Goal: Task Accomplishment & Management: Complete application form

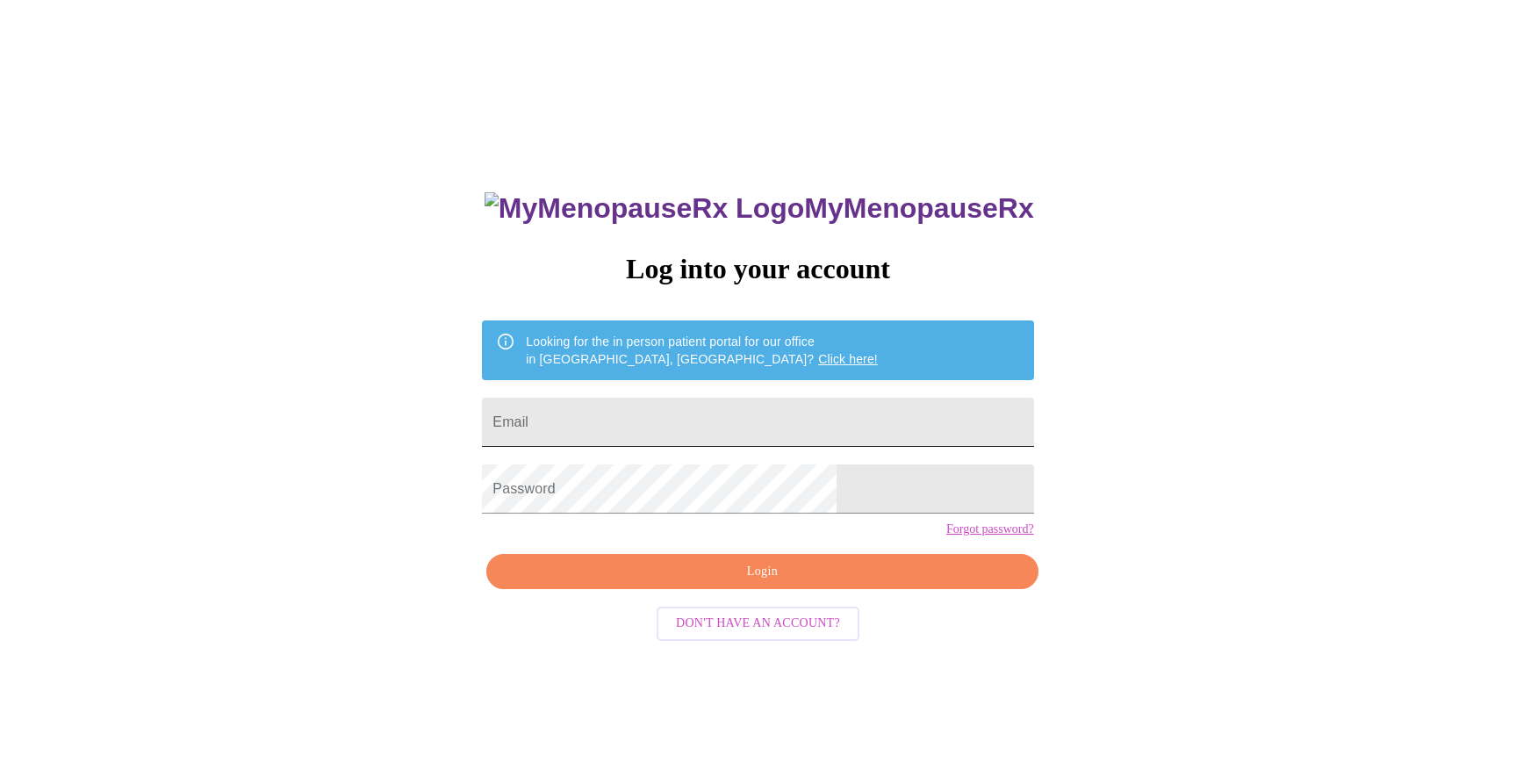
click at [801, 429] on input "Email" at bounding box center [758, 422] width 552 height 49
type input "[EMAIL_ADDRESS][DOMAIN_NAME]"
click at [750, 582] on span "Login" at bounding box center [762, 572] width 511 height 22
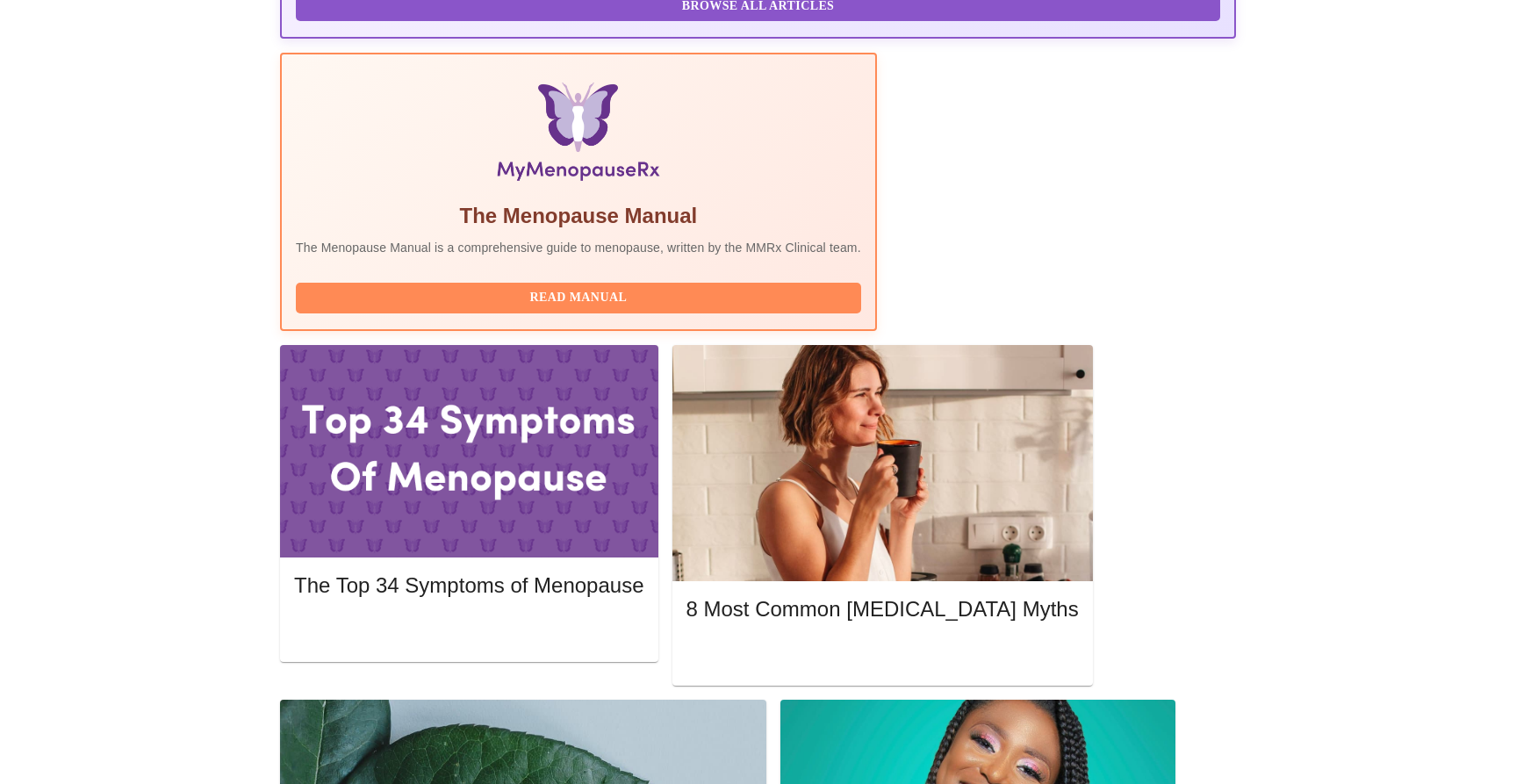
scroll to position [511, 0]
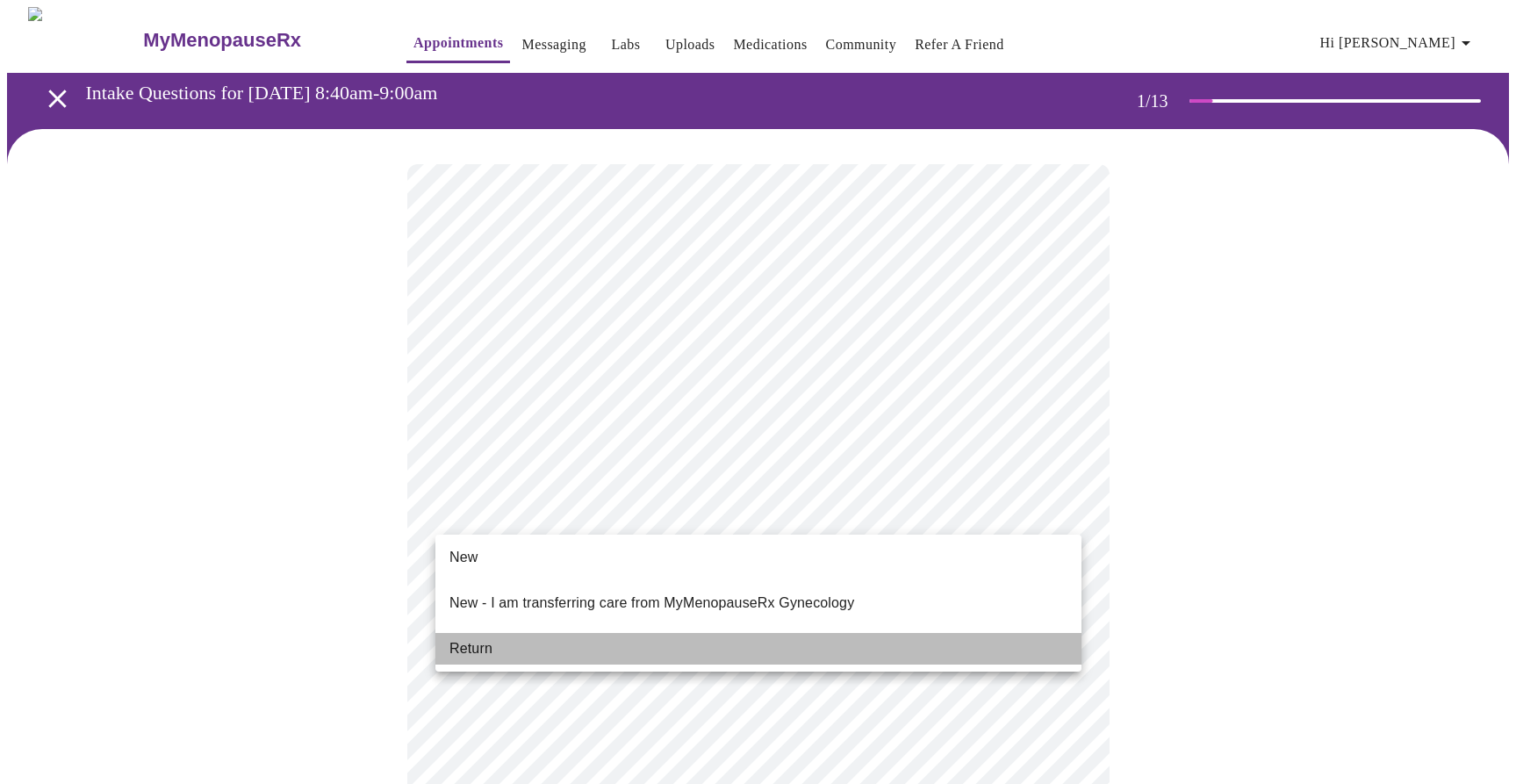
click at [577, 633] on li "Return" at bounding box center [758, 649] width 646 height 32
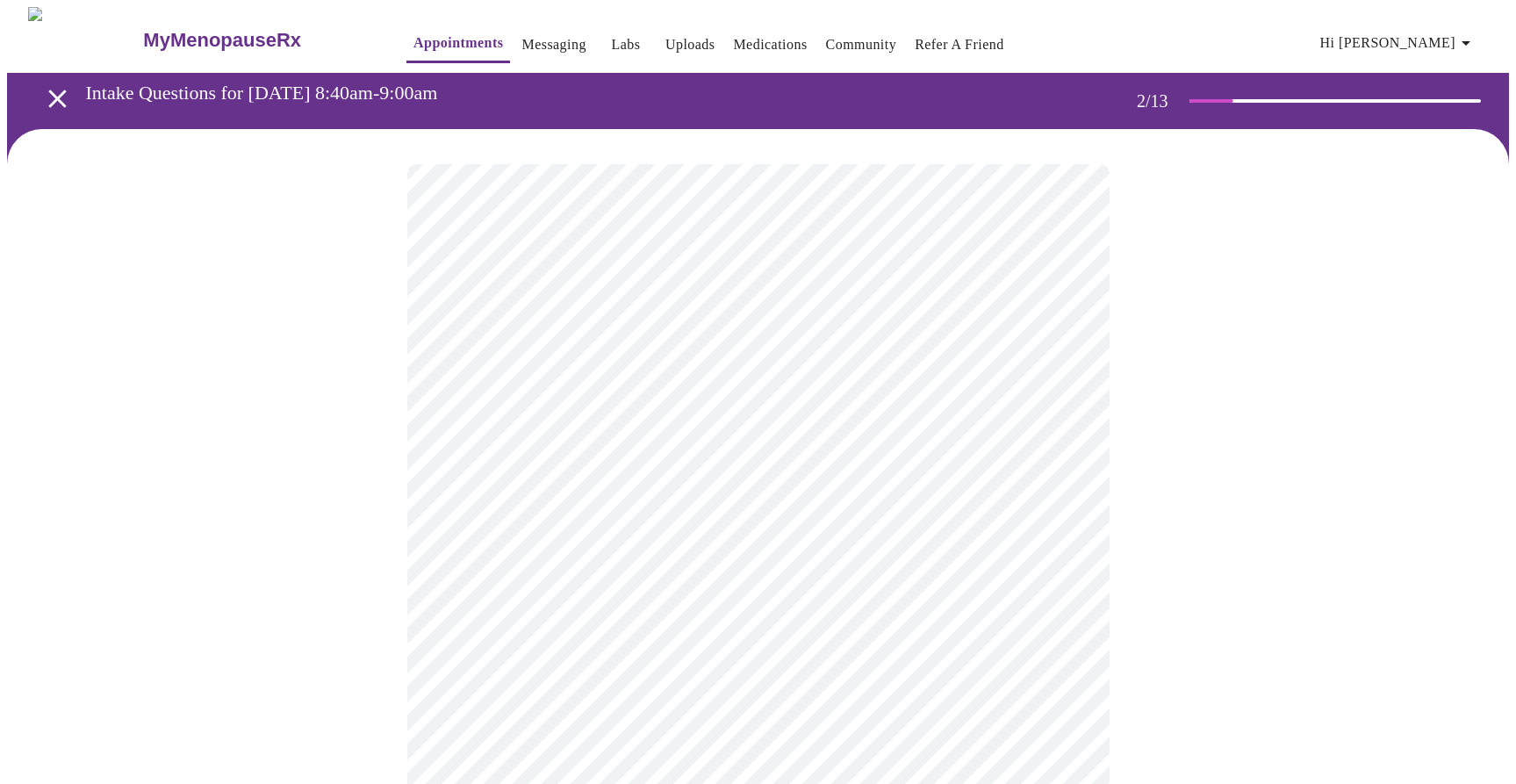
click at [1032, 350] on body "MyMenopauseRx Appointments Messaging Labs Uploads Medications Community Refer a…" at bounding box center [758, 535] width 1502 height 1055
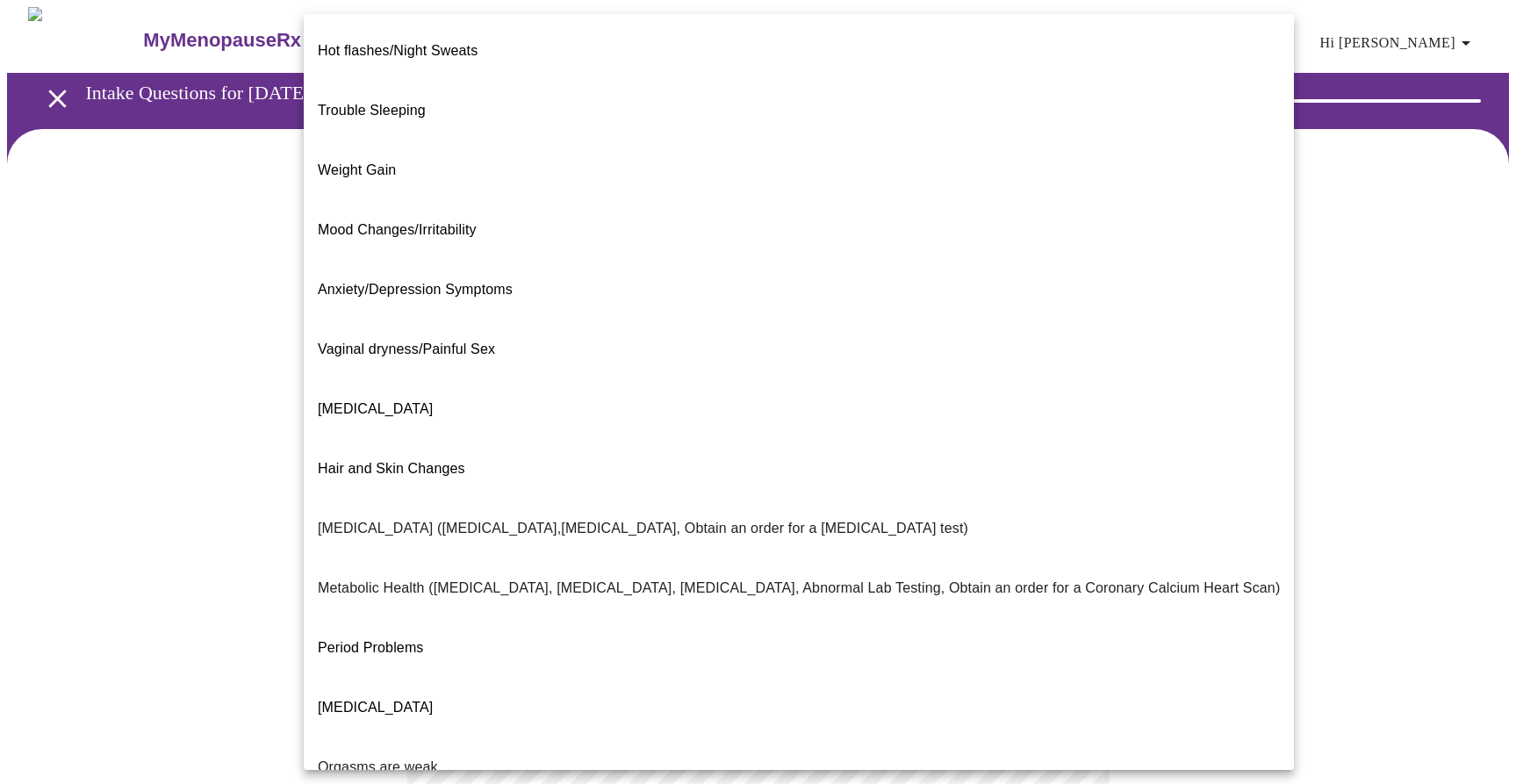
click at [380, 103] on span "Trouble Sleeping" at bounding box center [371, 110] width 108 height 15
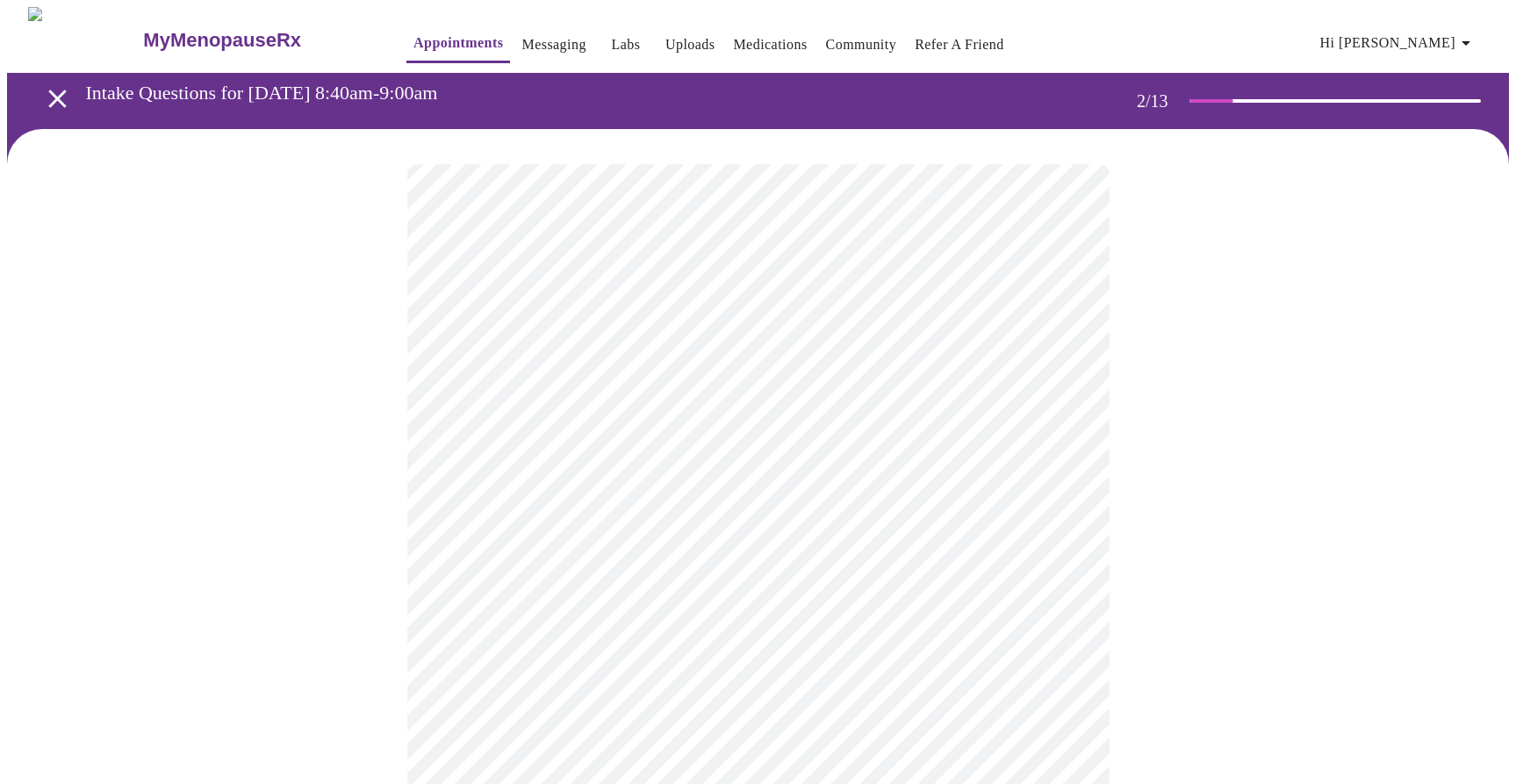
click at [587, 532] on body "MyMenopauseRx Appointments Messaging Labs Uploads Medications Community Refer a…" at bounding box center [758, 529] width 1502 height 1045
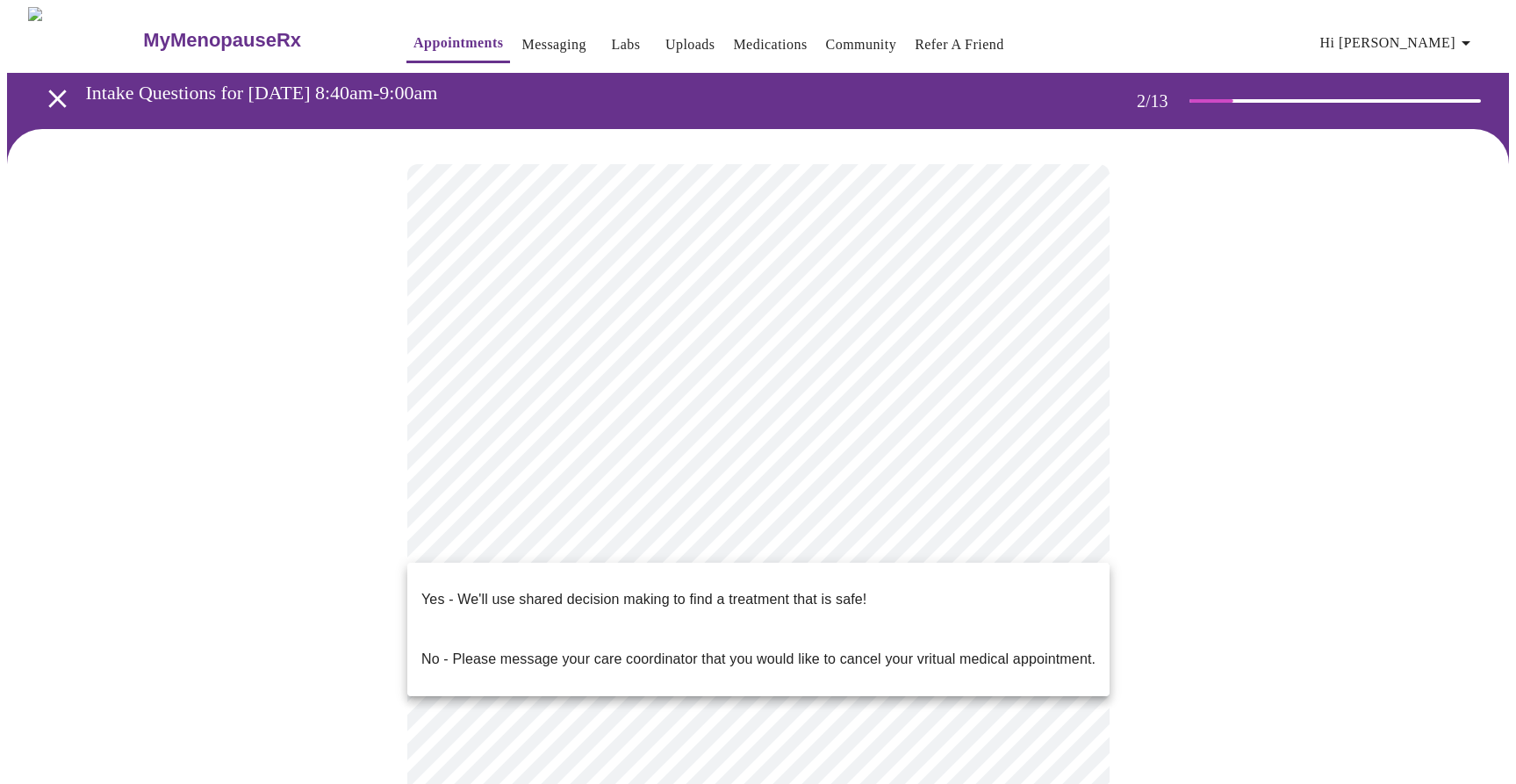
click at [577, 589] on p "Yes - We'll use shared decision making to find a treatment that is safe!" at bounding box center [644, 599] width 445 height 21
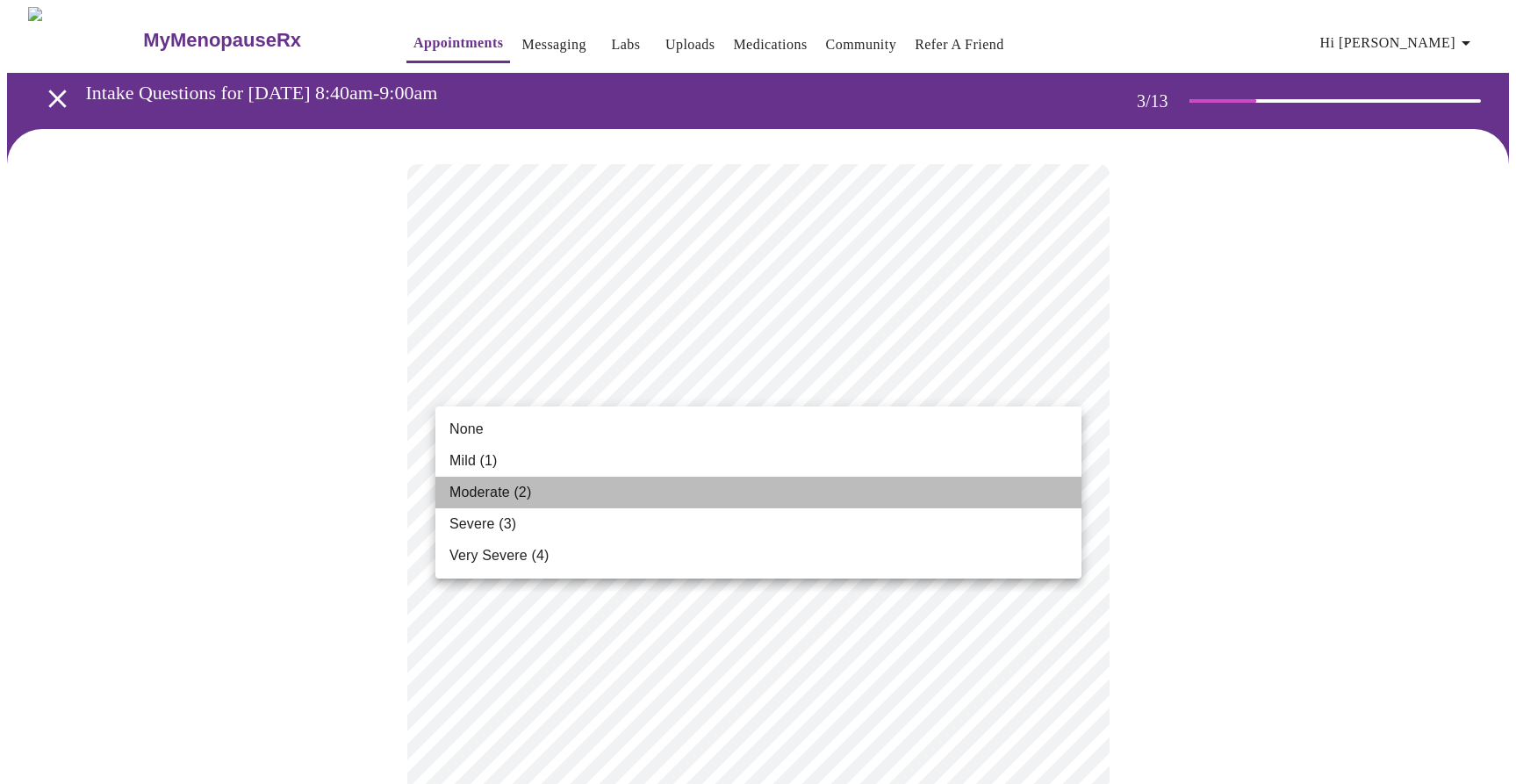
click at [886, 489] on li "Moderate (2)" at bounding box center [758, 492] width 646 height 32
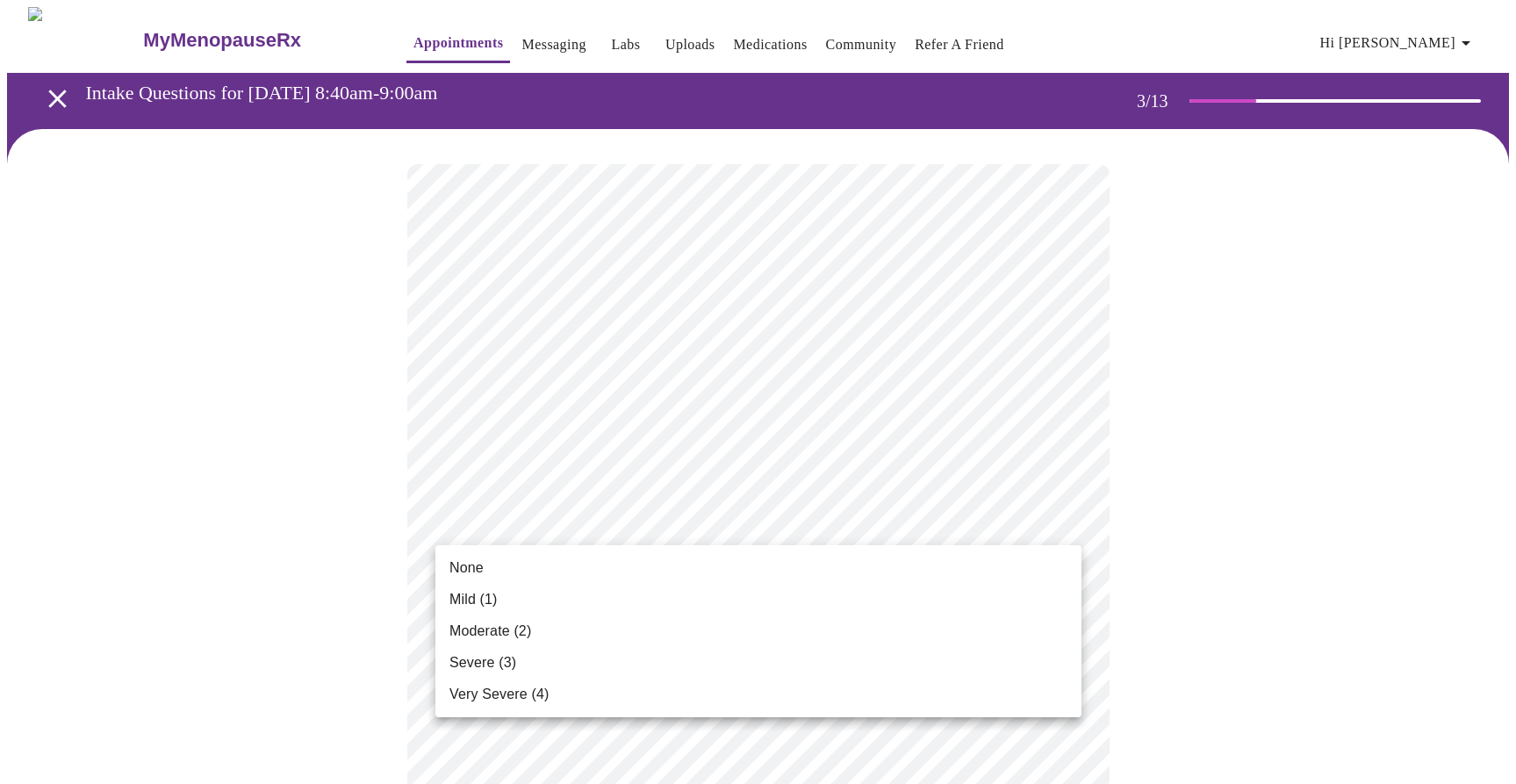
click at [804, 565] on li "None" at bounding box center [758, 568] width 646 height 32
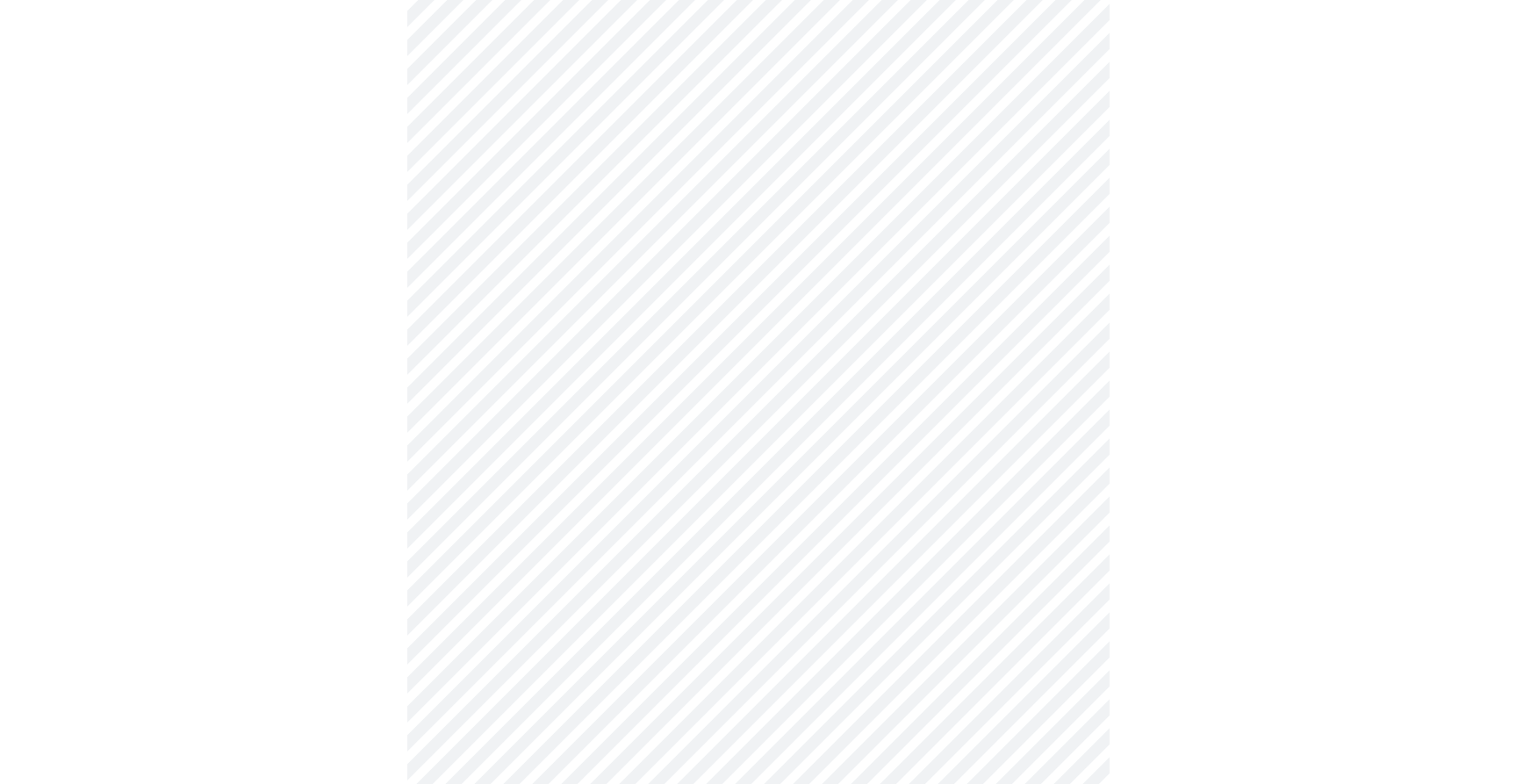
scroll to position [277, 0]
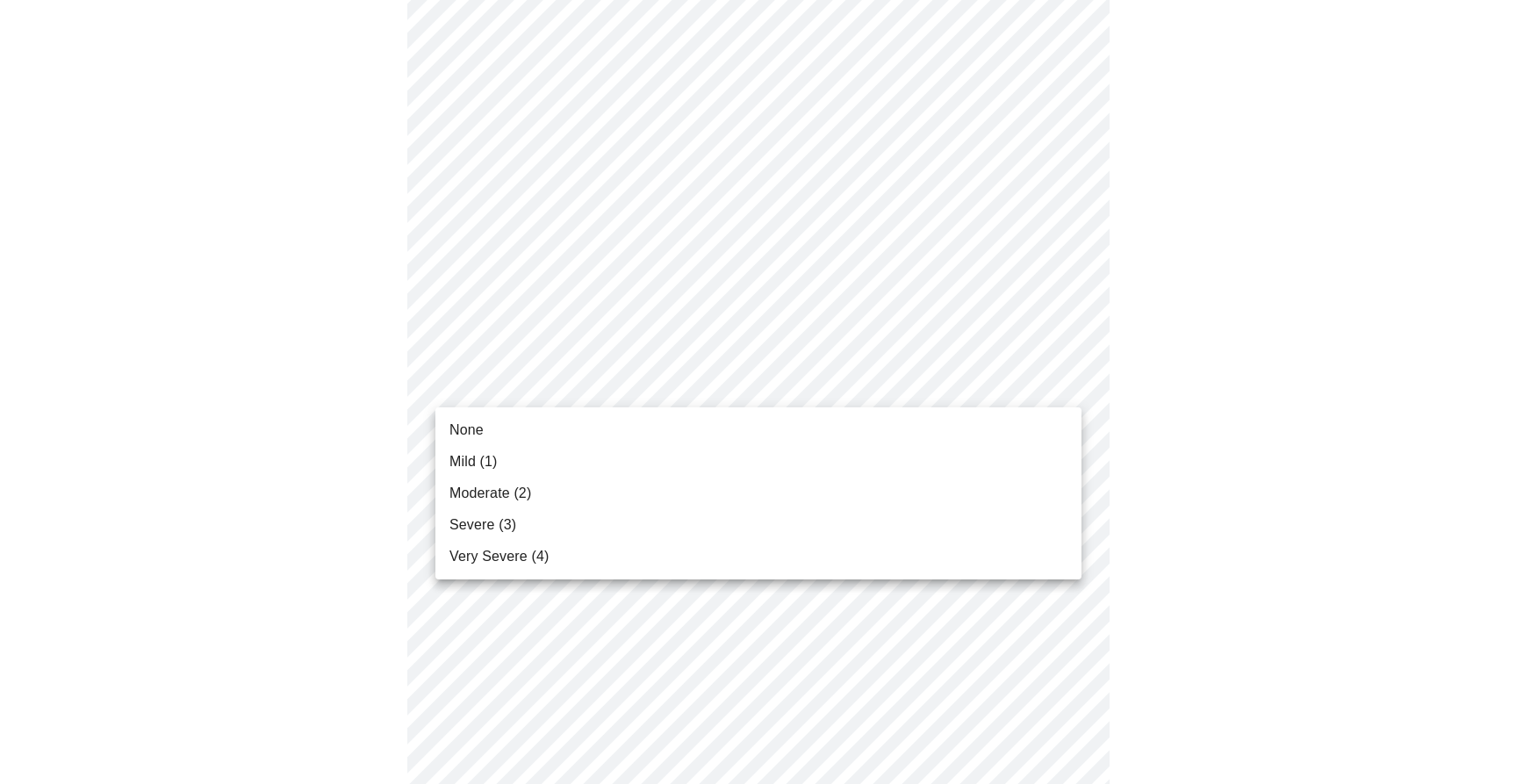
click at [790, 519] on li "Severe (3)" at bounding box center [758, 525] width 646 height 32
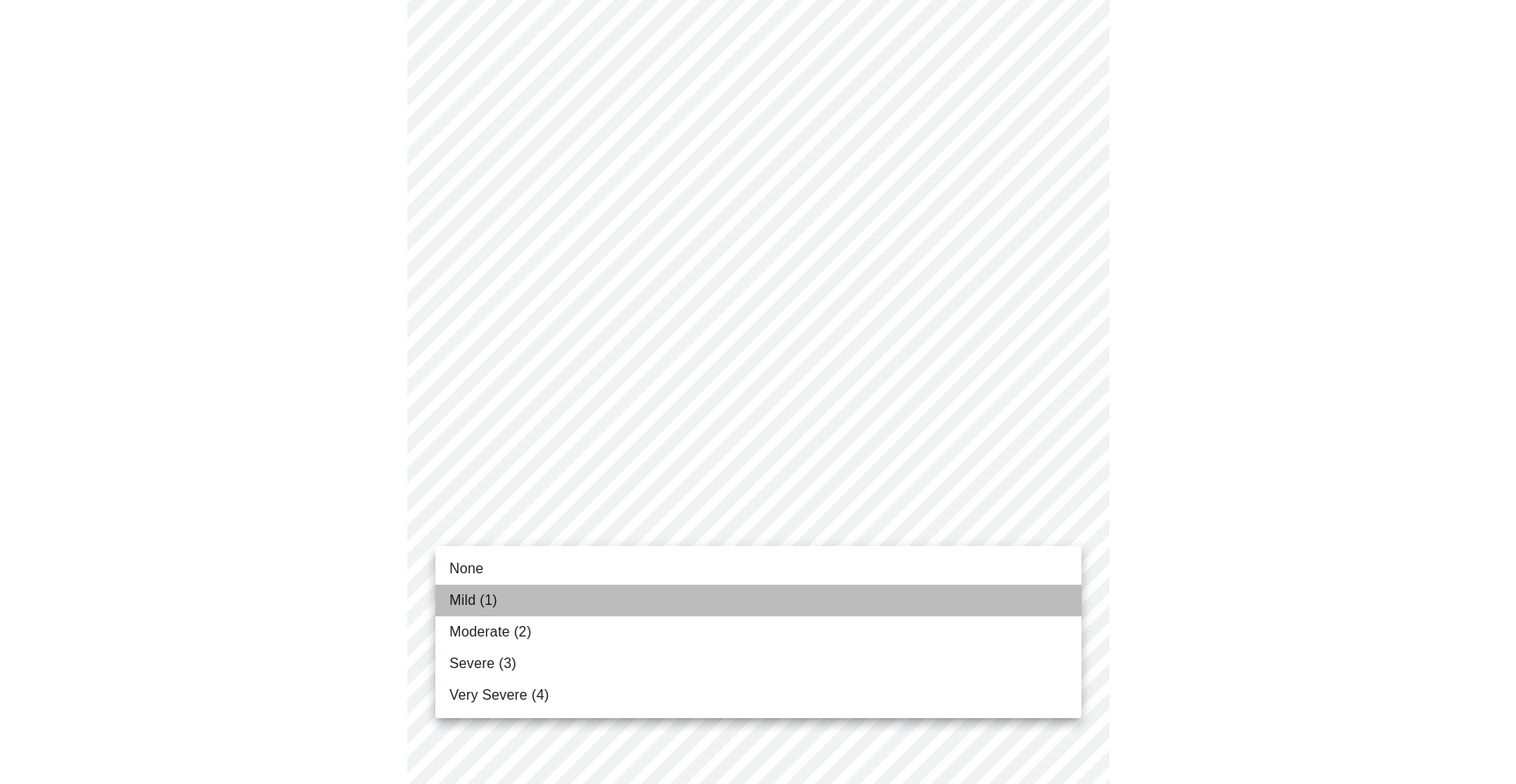
click at [736, 606] on li "Mild (1)" at bounding box center [758, 600] width 646 height 32
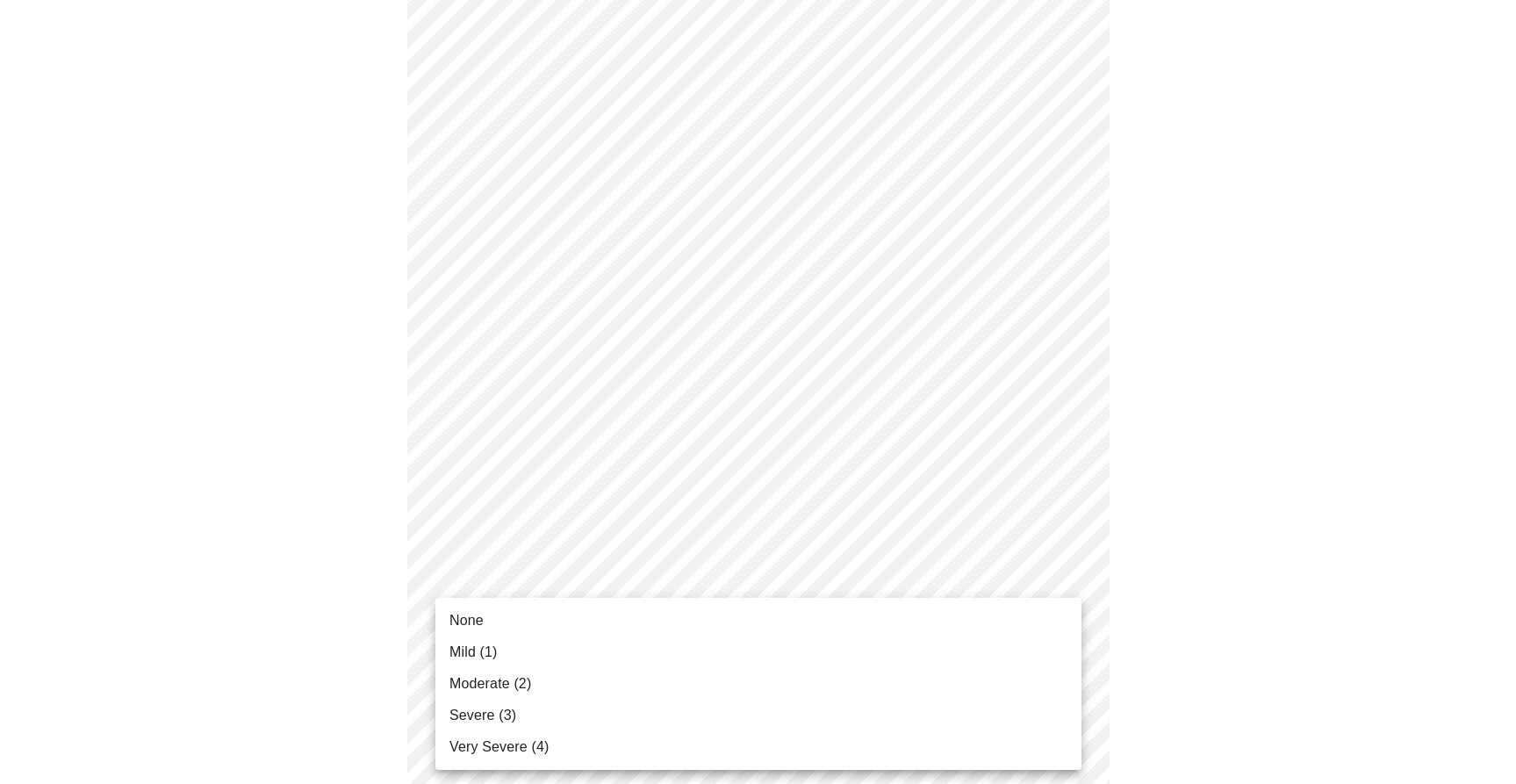
click at [697, 698] on li "Moderate (2)" at bounding box center [758, 684] width 646 height 32
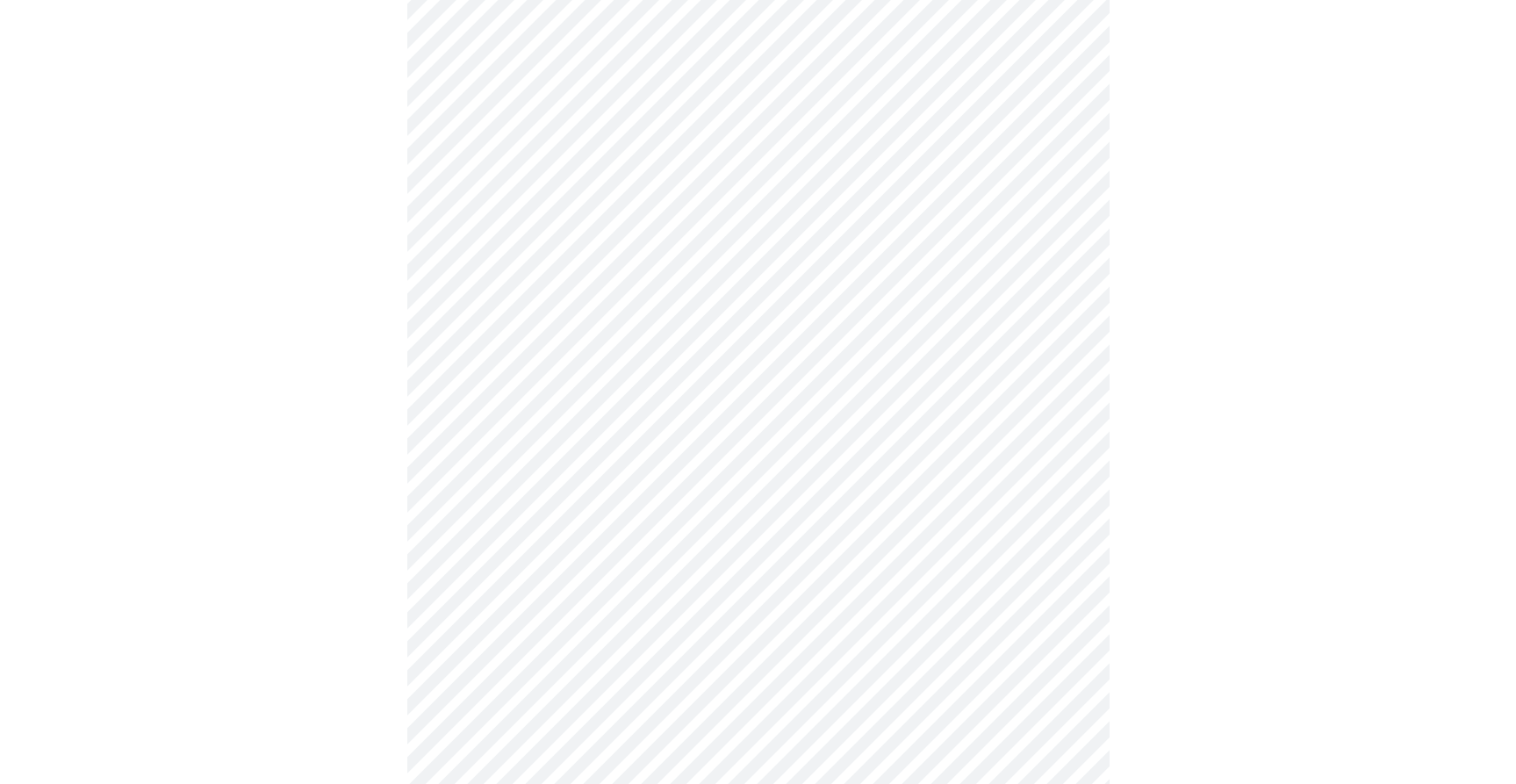
scroll to position [588, 0]
click at [814, 428] on body "MyMenopauseRx Appointments Messaging Labs Uploads Medications Community Refer a…" at bounding box center [758, 525] width 1502 height 2212
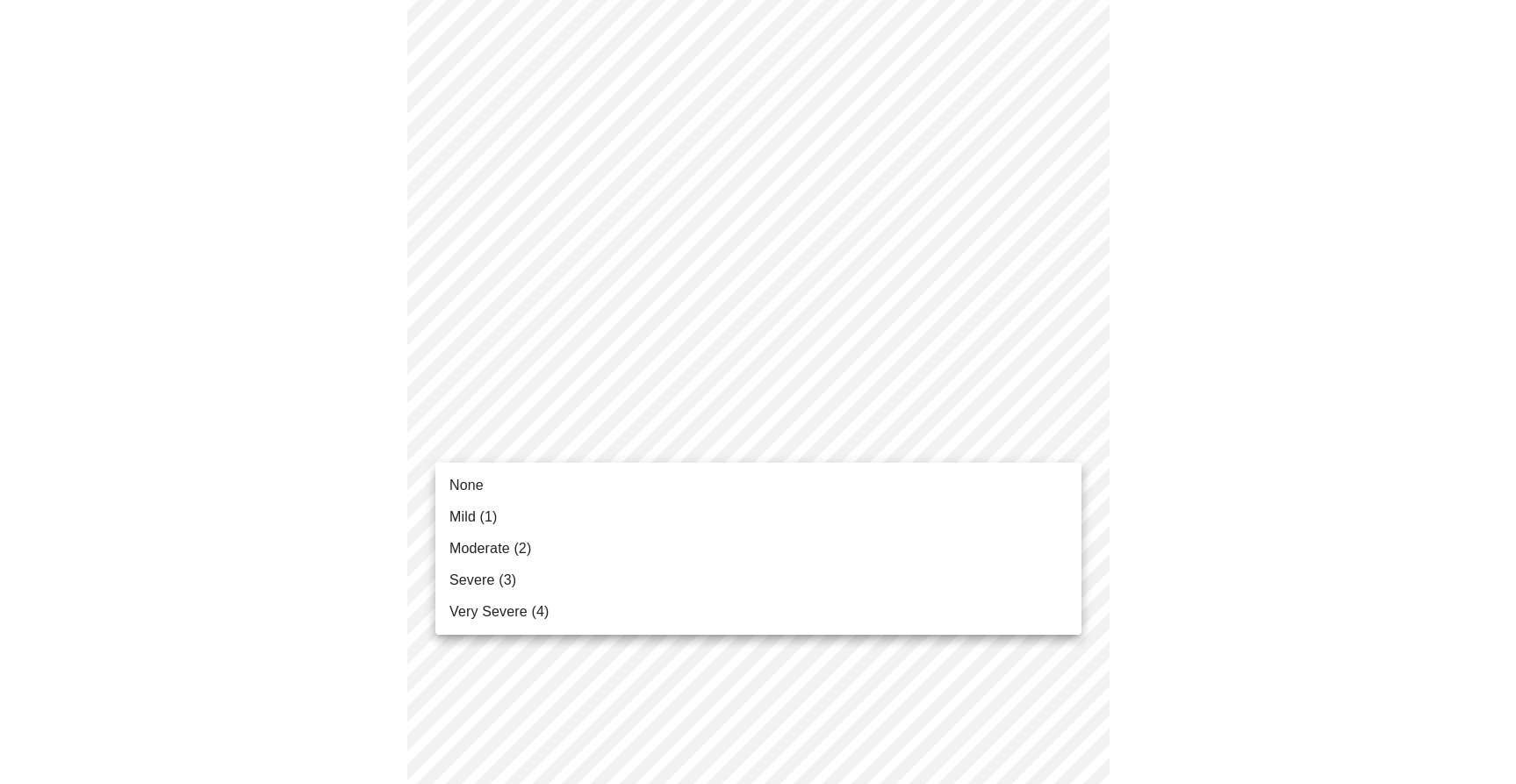
click at [679, 552] on li "Moderate (2)" at bounding box center [758, 549] width 646 height 32
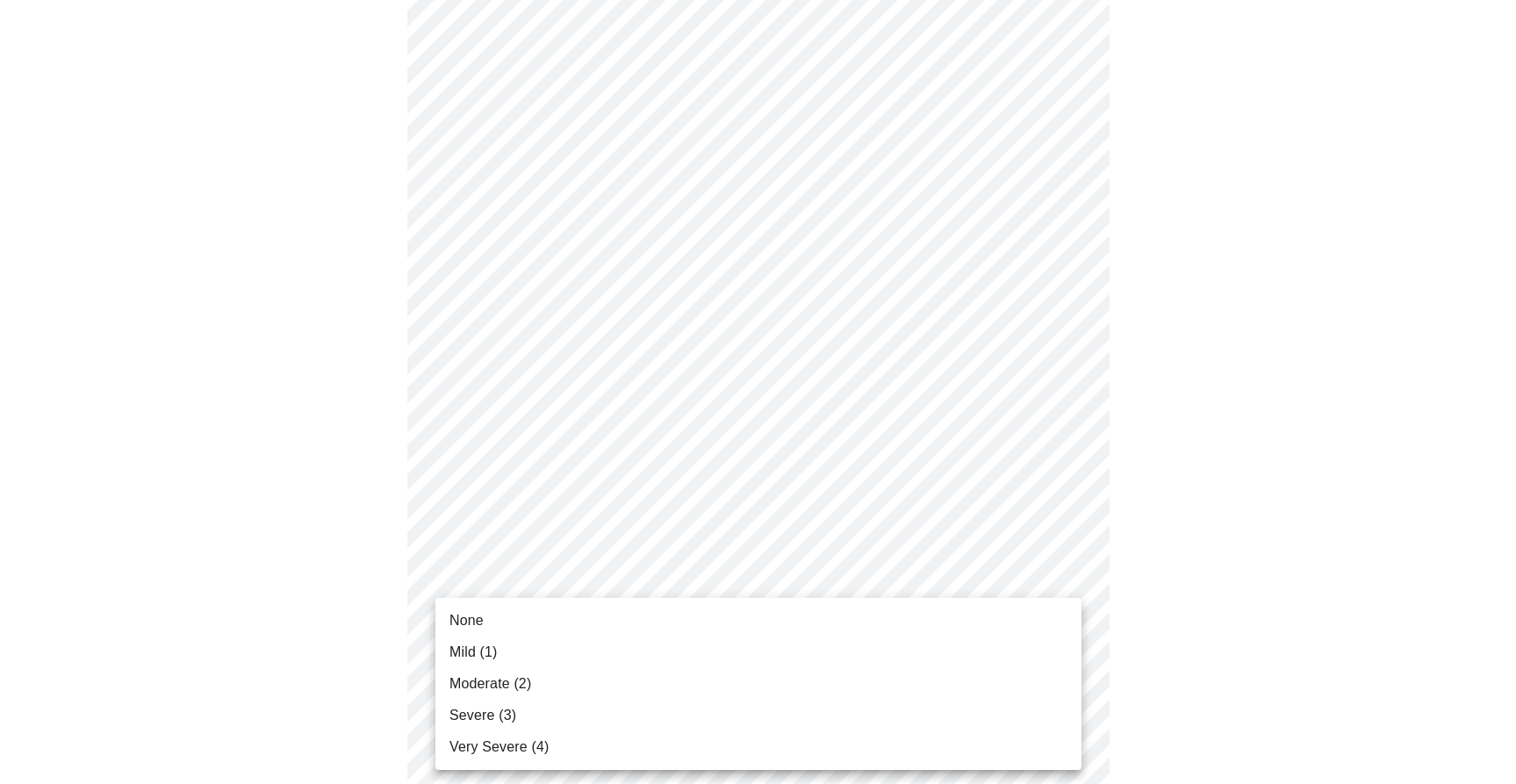
click at [670, 571] on body "MyMenopauseRx Appointments Messaging Labs Uploads Medications Community Refer a…" at bounding box center [758, 513] width 1502 height 2188
click at [636, 638] on li "Mild (1)" at bounding box center [758, 652] width 646 height 32
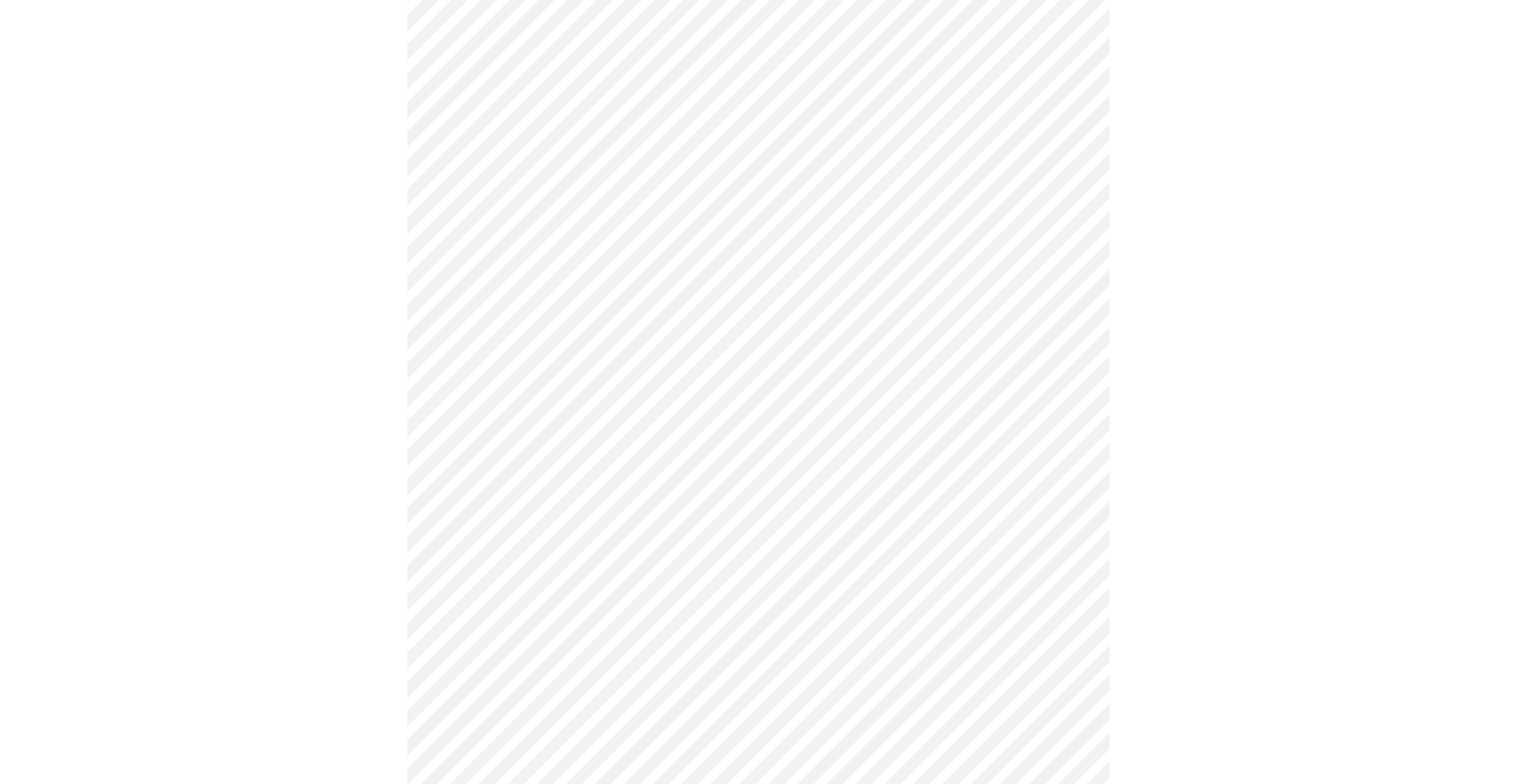
scroll to position [848, 0]
click at [727, 462] on body "MyMenopauseRx Appointments Messaging Labs Uploads Medications Community Refer a…" at bounding box center [758, 240] width 1502 height 2163
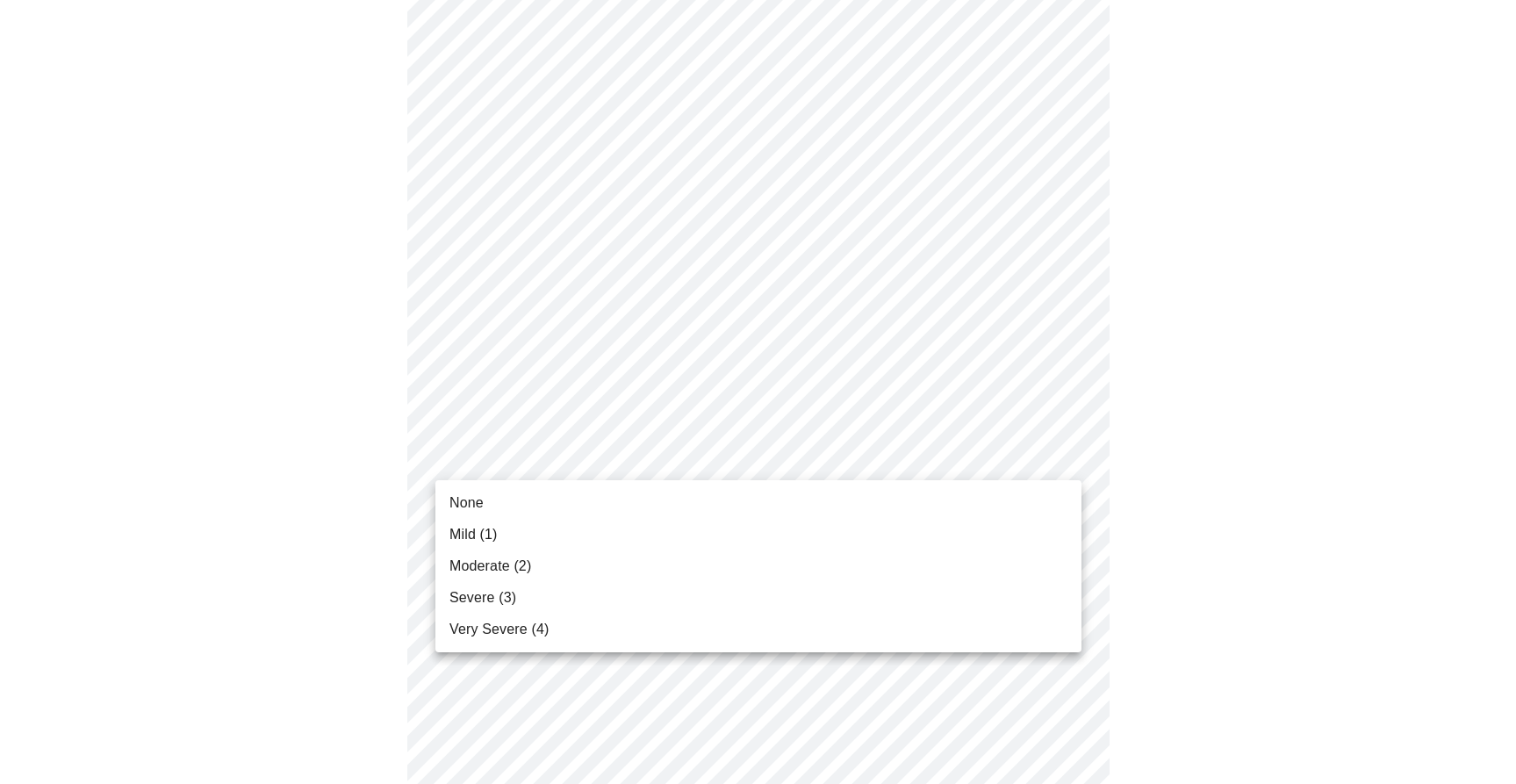
click at [662, 567] on li "Moderate (2)" at bounding box center [758, 567] width 646 height 32
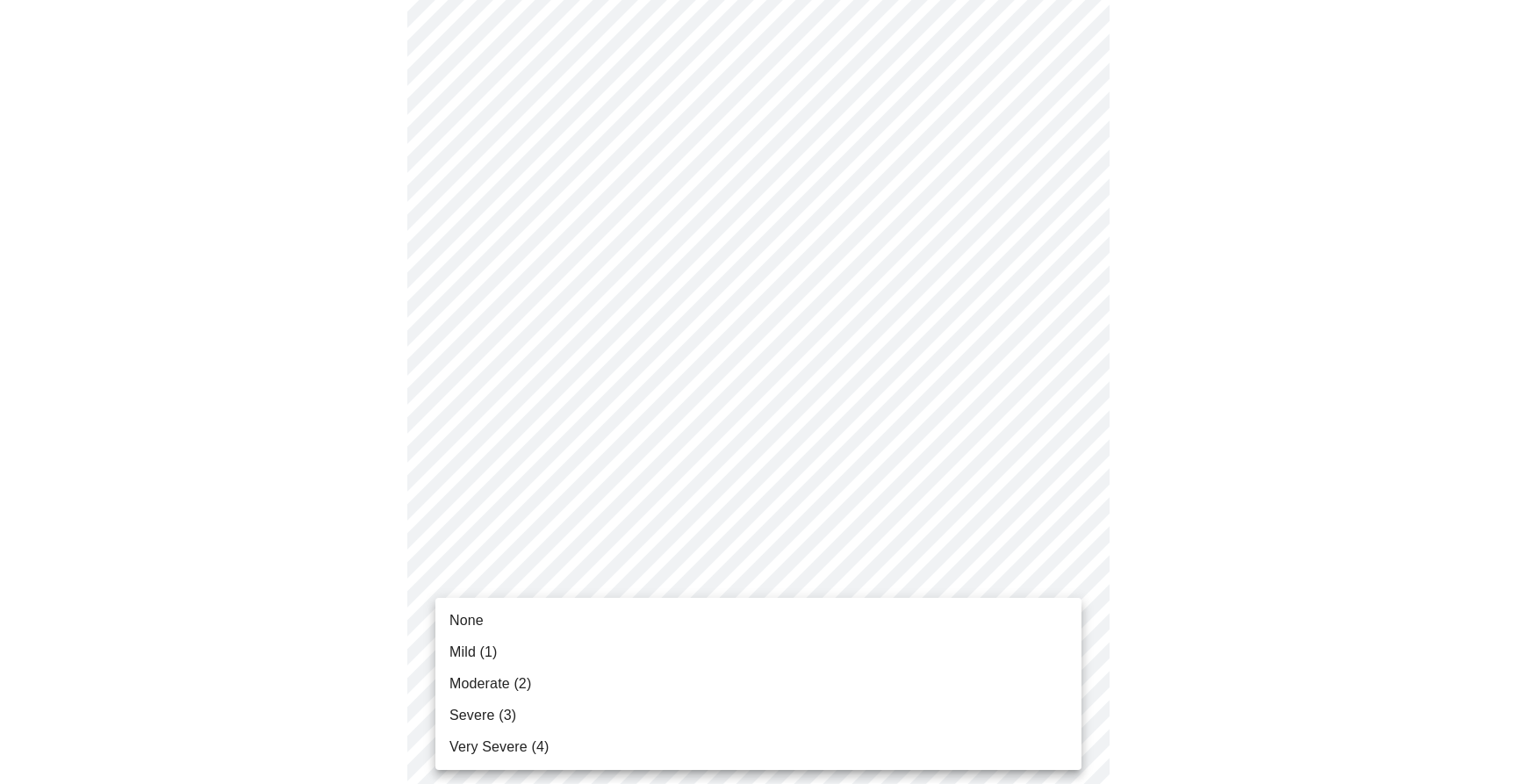
click at [655, 599] on body "MyMenopauseRx Appointments Messaging Labs Uploads Medications Community Refer a…" at bounding box center [758, 228] width 1502 height 2138
click at [630, 679] on li "Moderate (2)" at bounding box center [758, 684] width 646 height 32
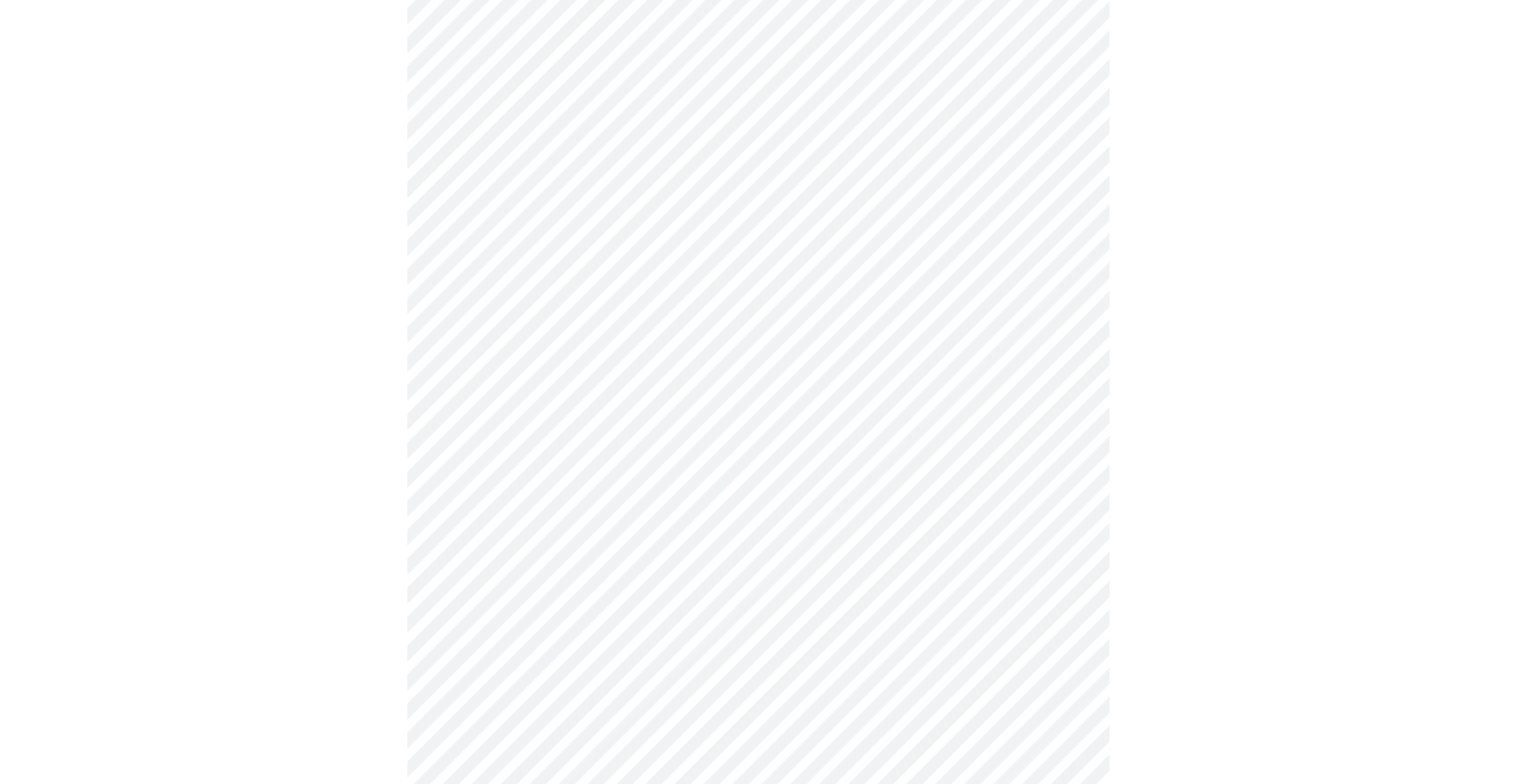
scroll to position [1088, 0]
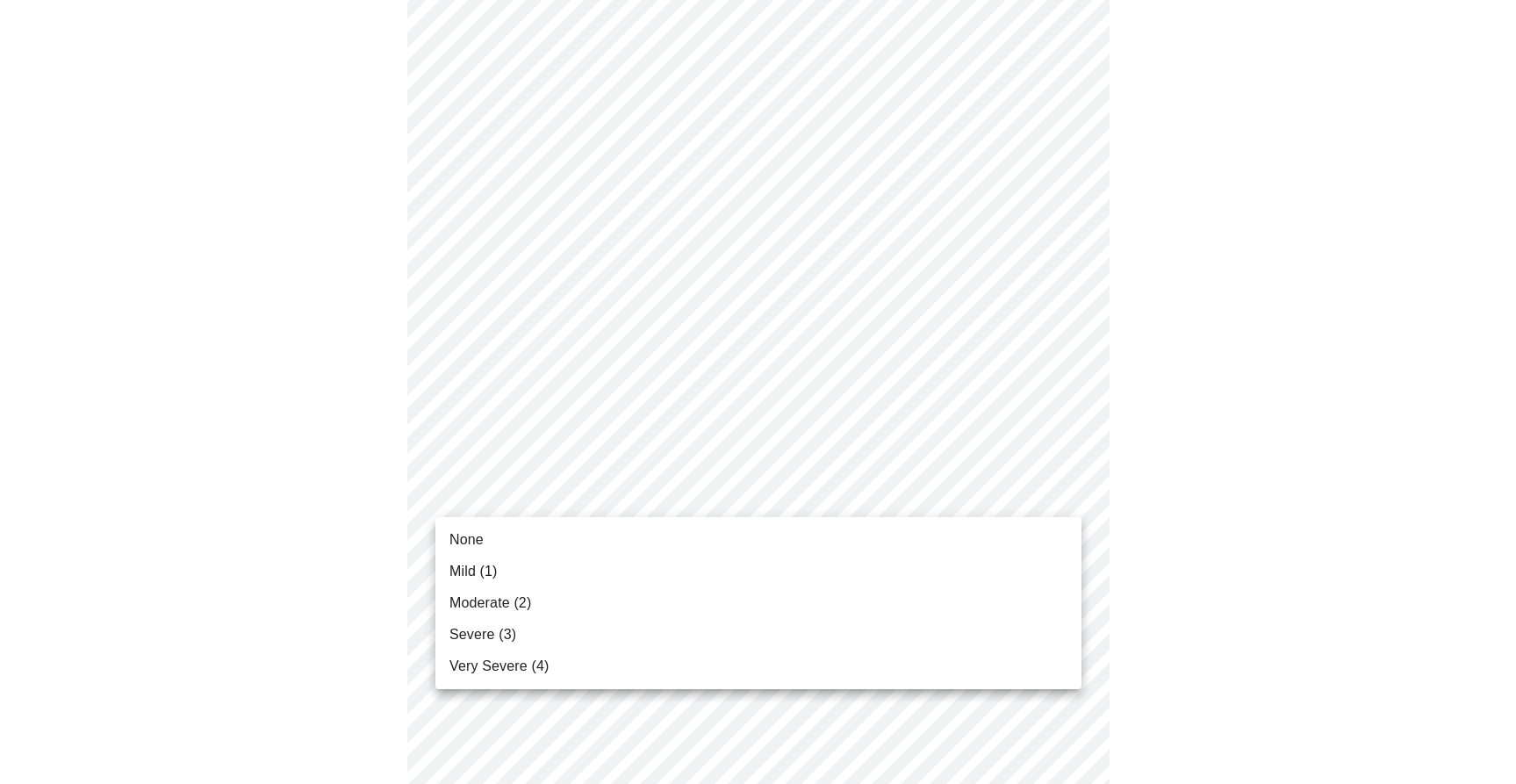
click at [657, 597] on li "Moderate (2)" at bounding box center [758, 603] width 646 height 32
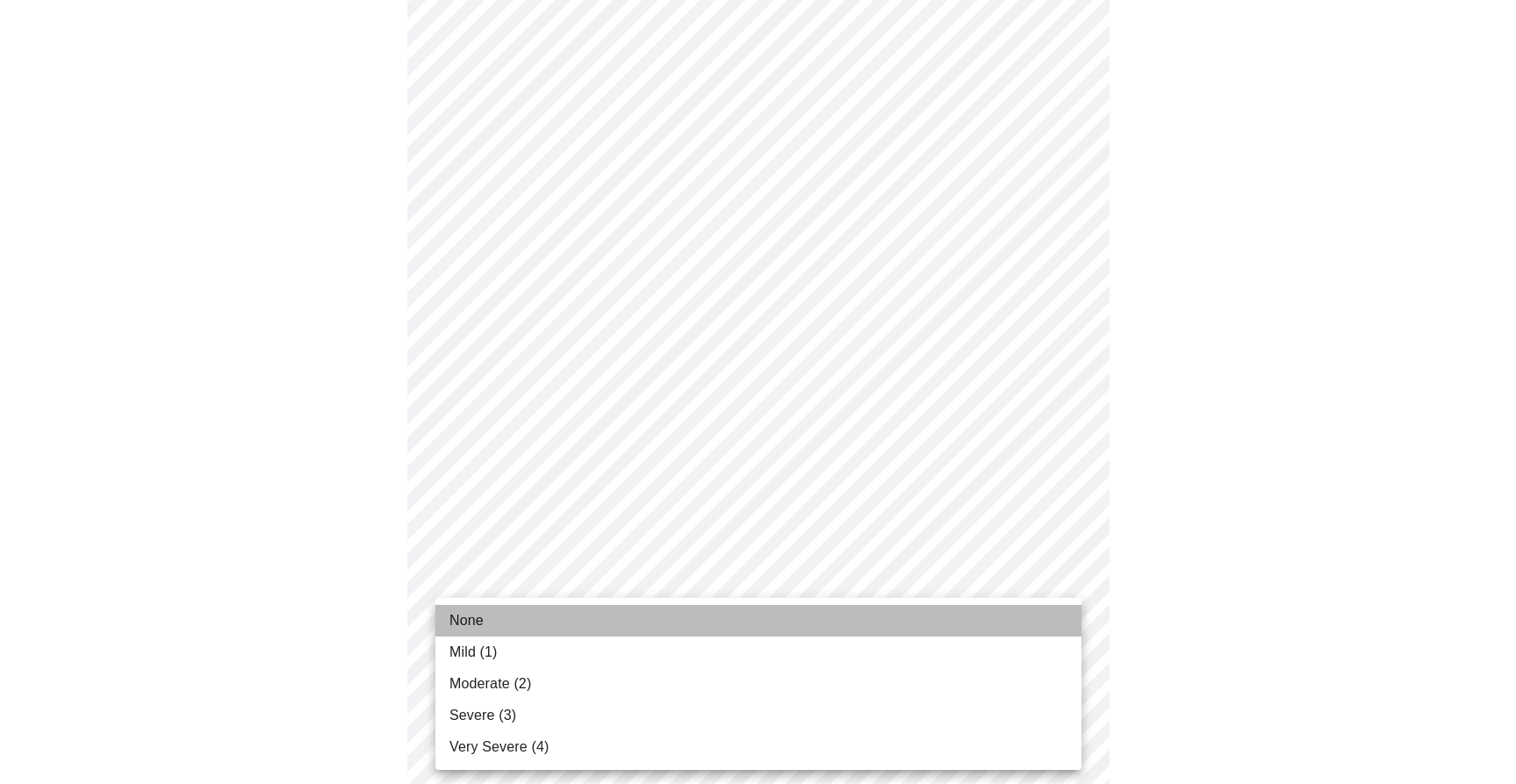
click at [643, 627] on li "None" at bounding box center [758, 620] width 646 height 32
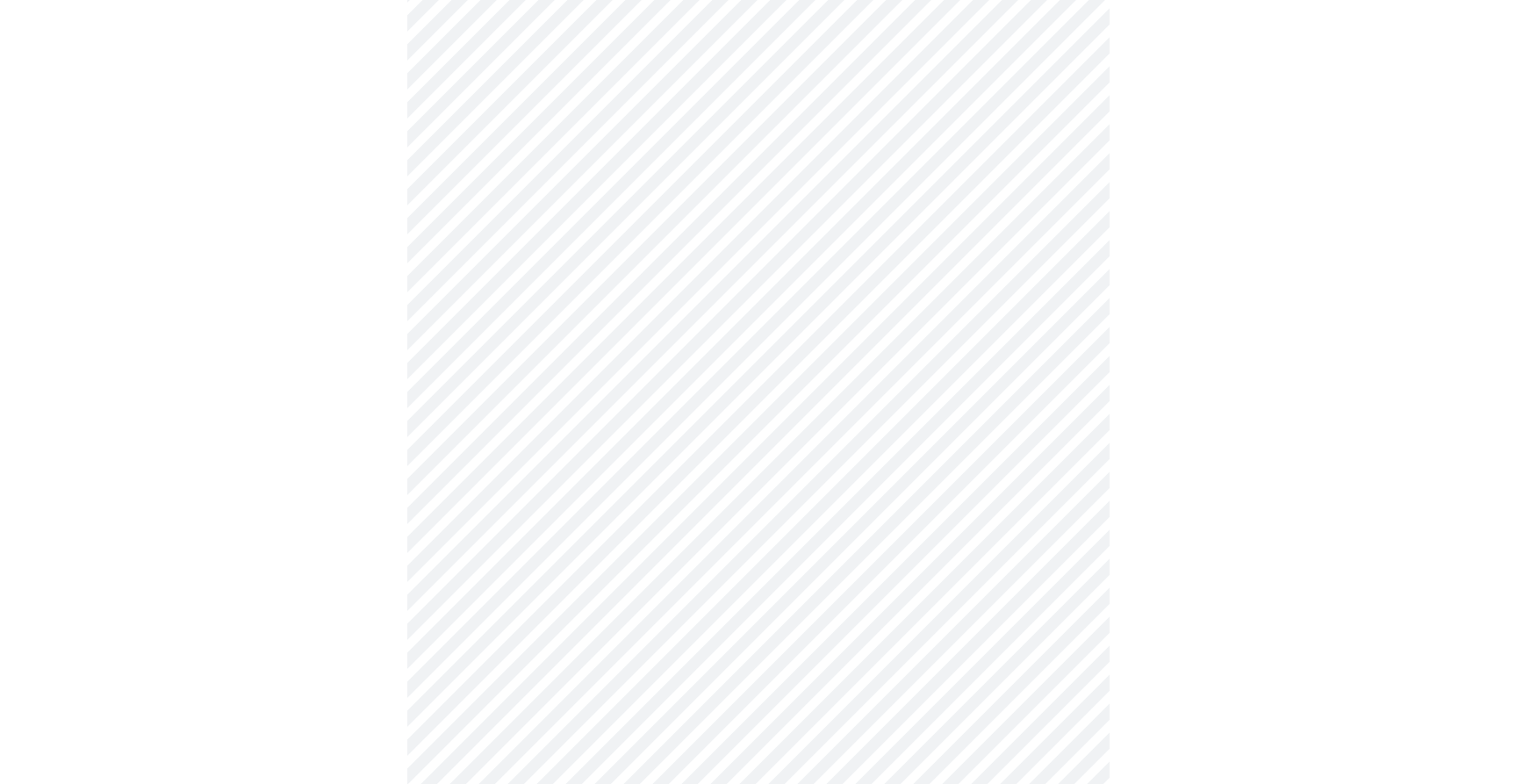
scroll to position [514, 0]
click at [723, 557] on body "MyMenopauseRx Appointments Messaging Labs Uploads Medications Community Refer a…" at bounding box center [758, 359] width 1502 height 1732
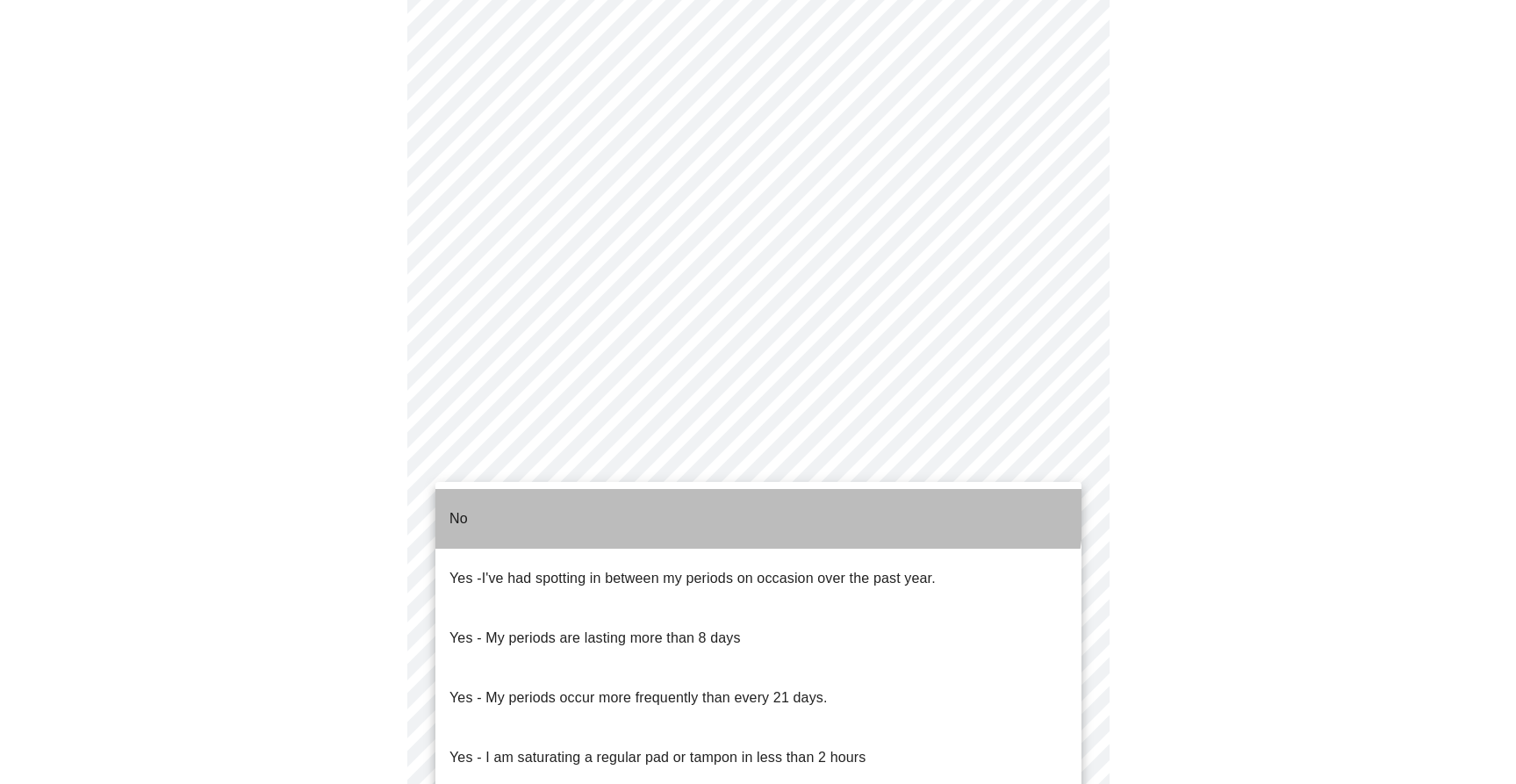
click at [725, 497] on li "No" at bounding box center [758, 519] width 646 height 60
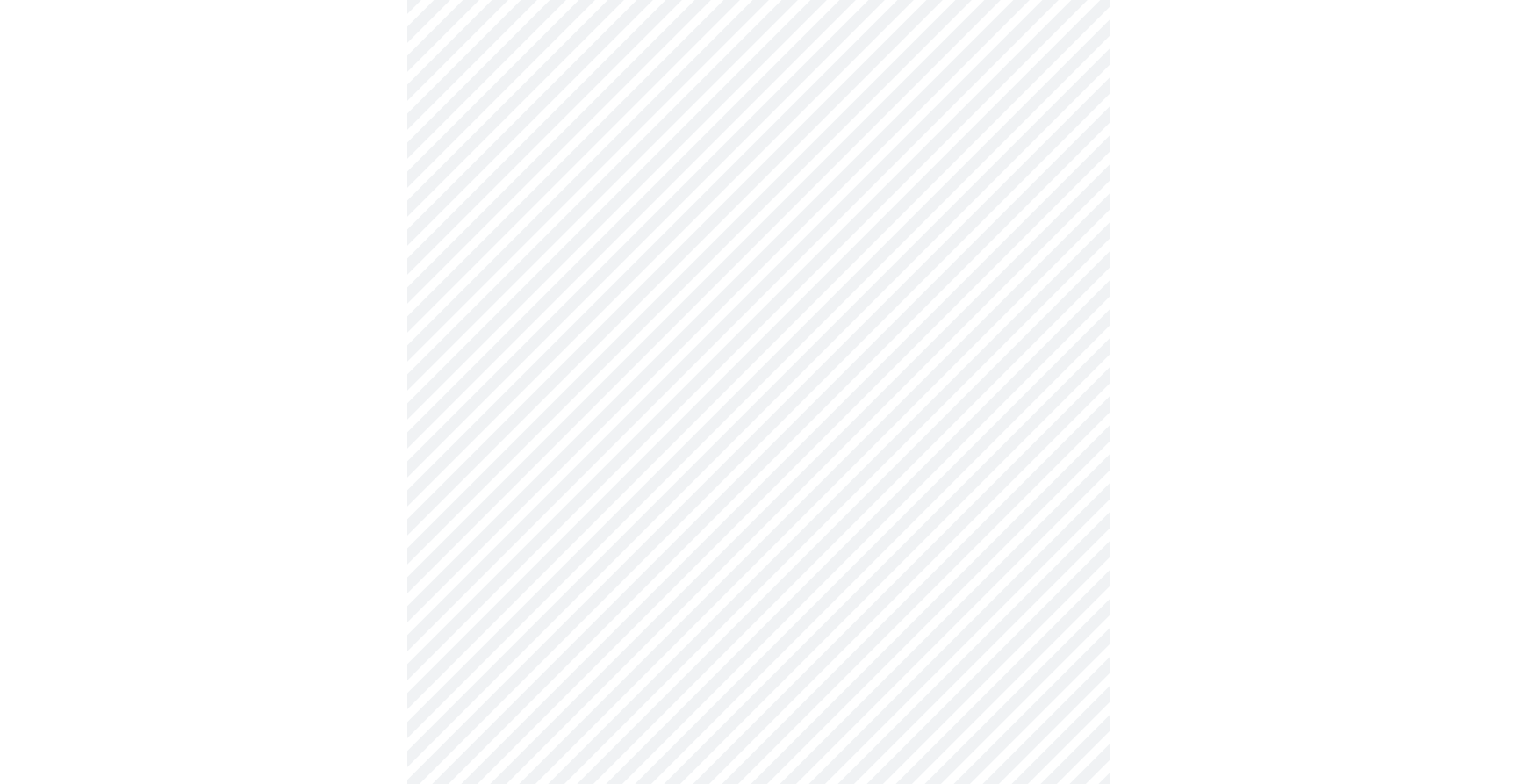
click at [666, 682] on body "MyMenopauseRx Appointments Messaging Labs Uploads Medications Community Refer a…" at bounding box center [758, 354] width 1502 height 1722
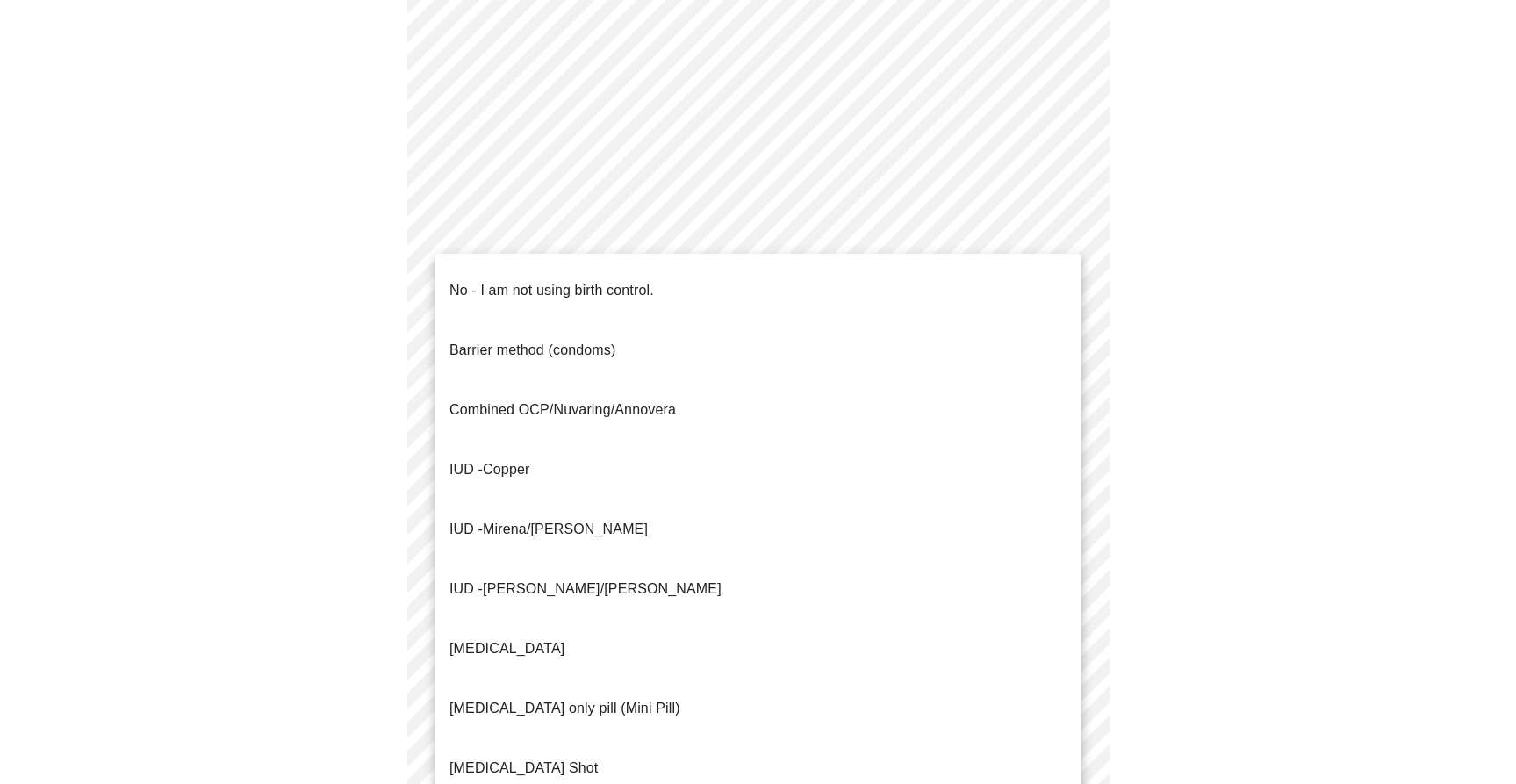
click at [752, 293] on li "No - I am not using birth control." at bounding box center [758, 291] width 646 height 60
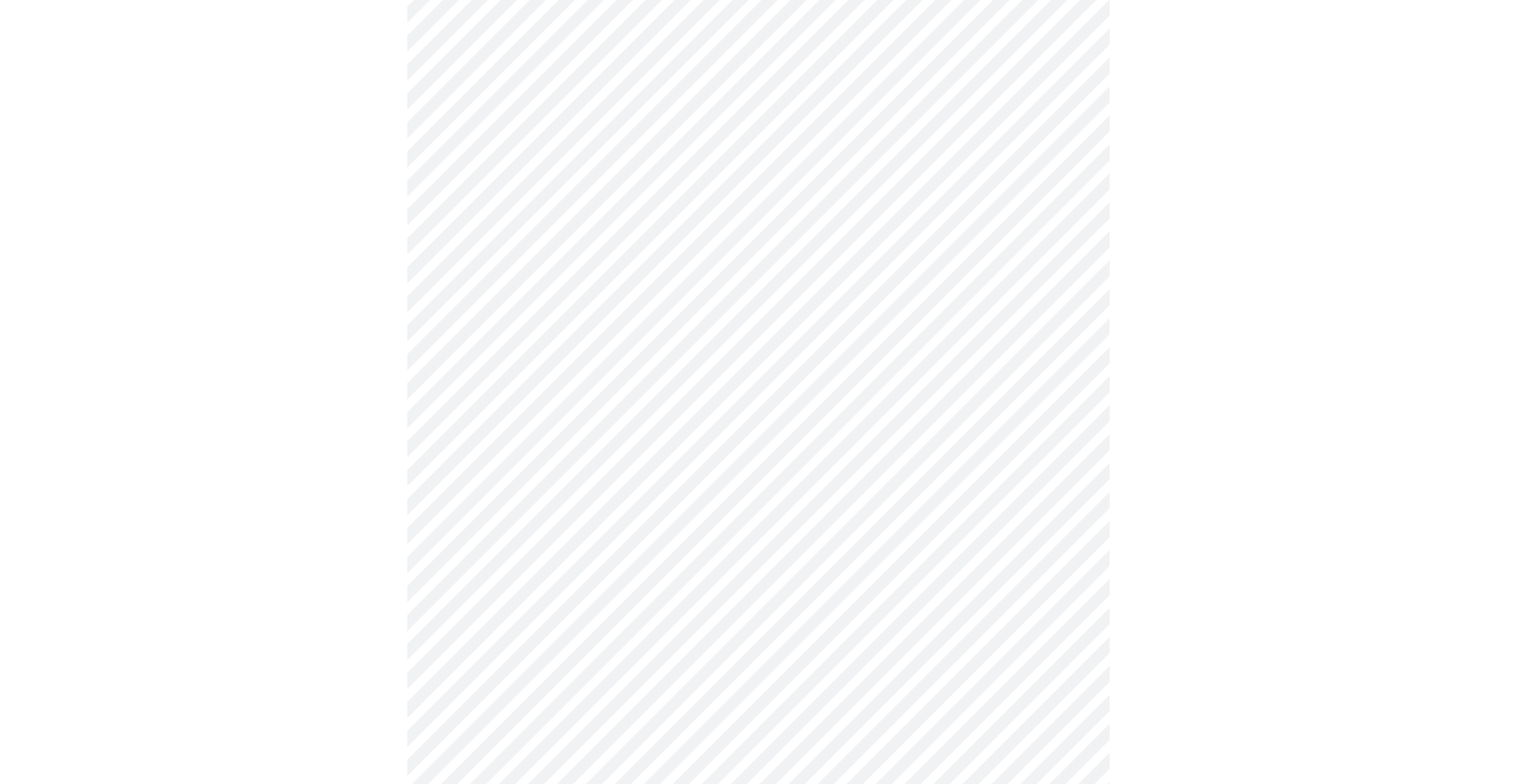
scroll to position [887, 0]
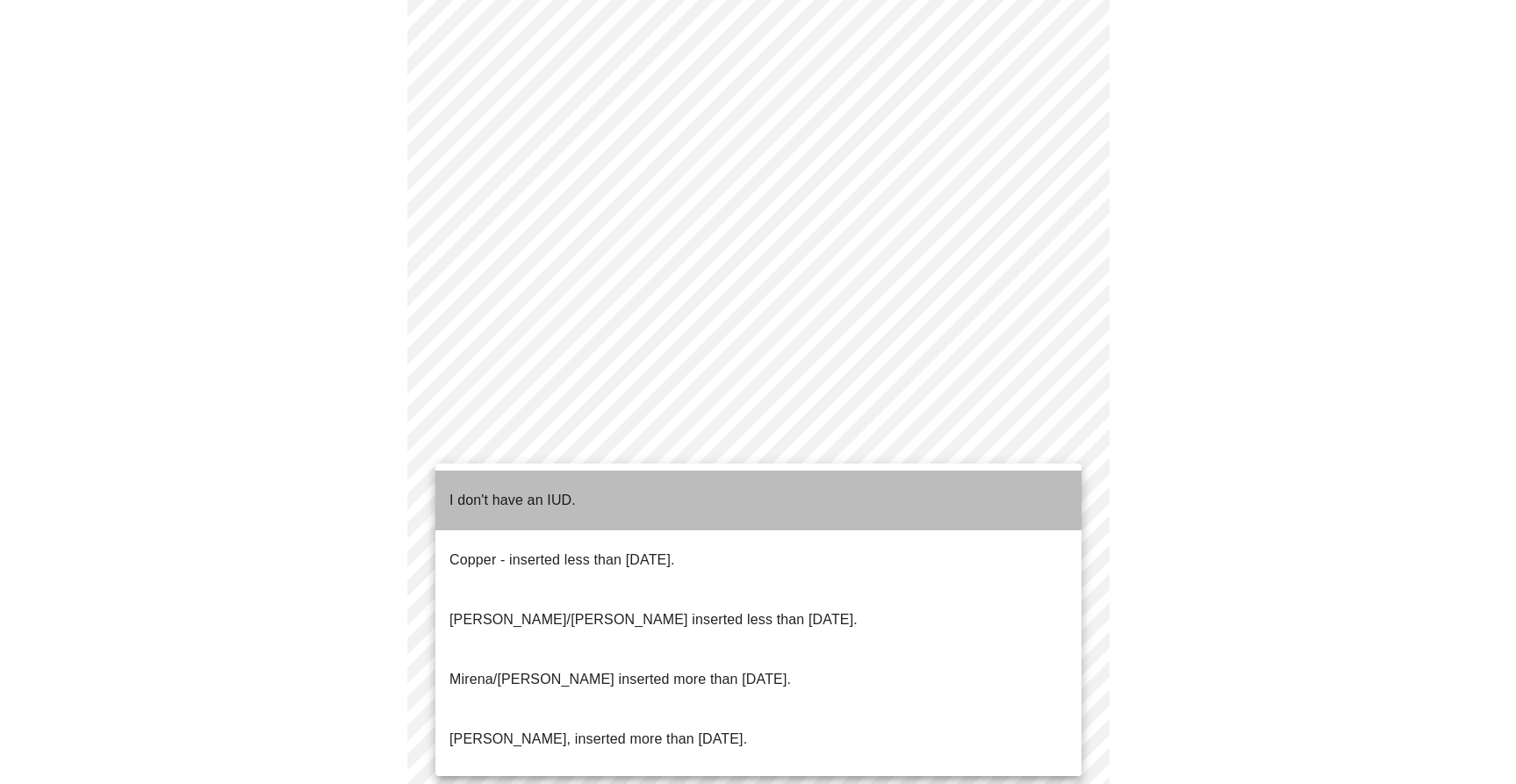
click at [719, 483] on li "I don't have an IUD." at bounding box center [758, 500] width 646 height 60
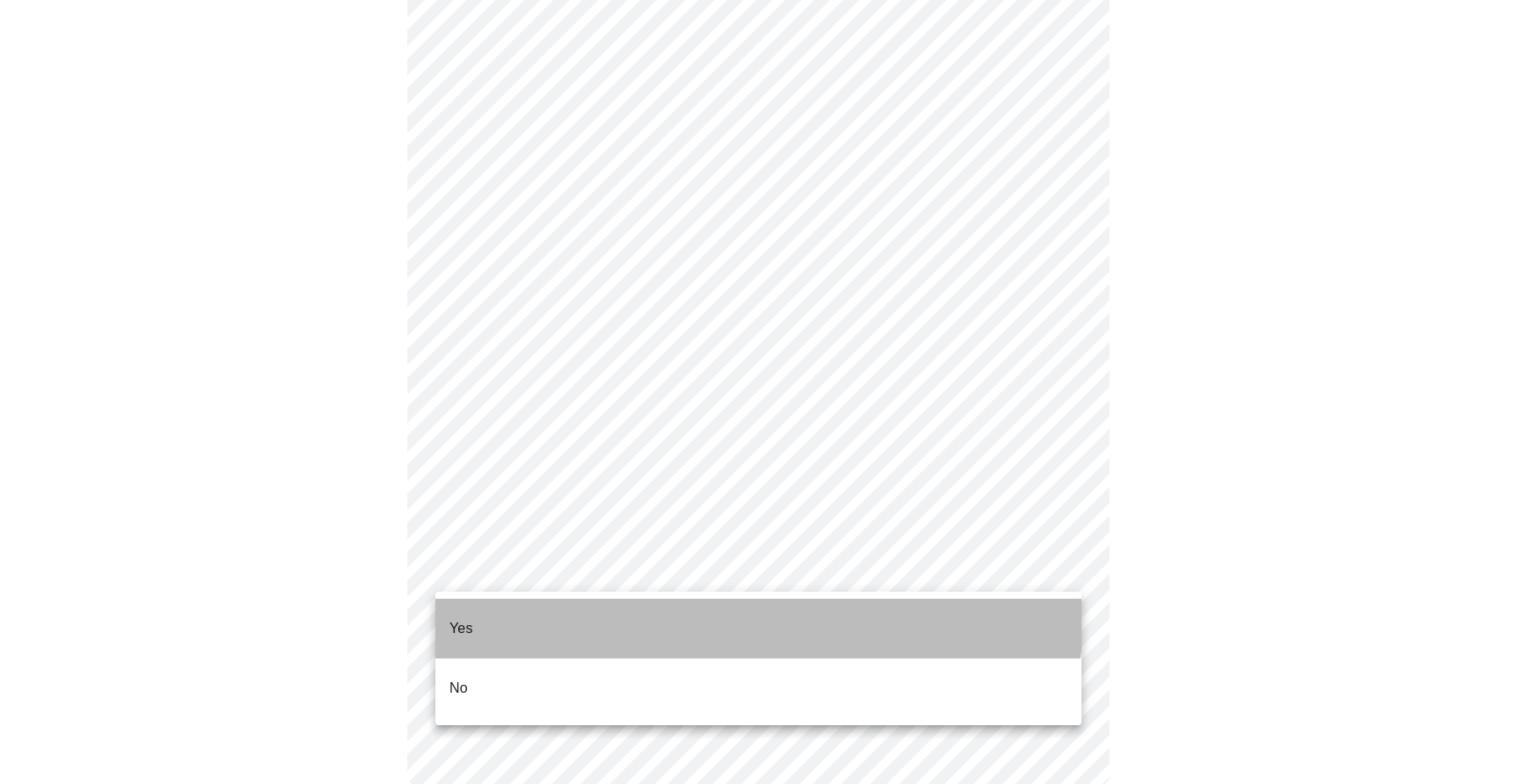
click at [663, 605] on li "Yes" at bounding box center [758, 628] width 646 height 60
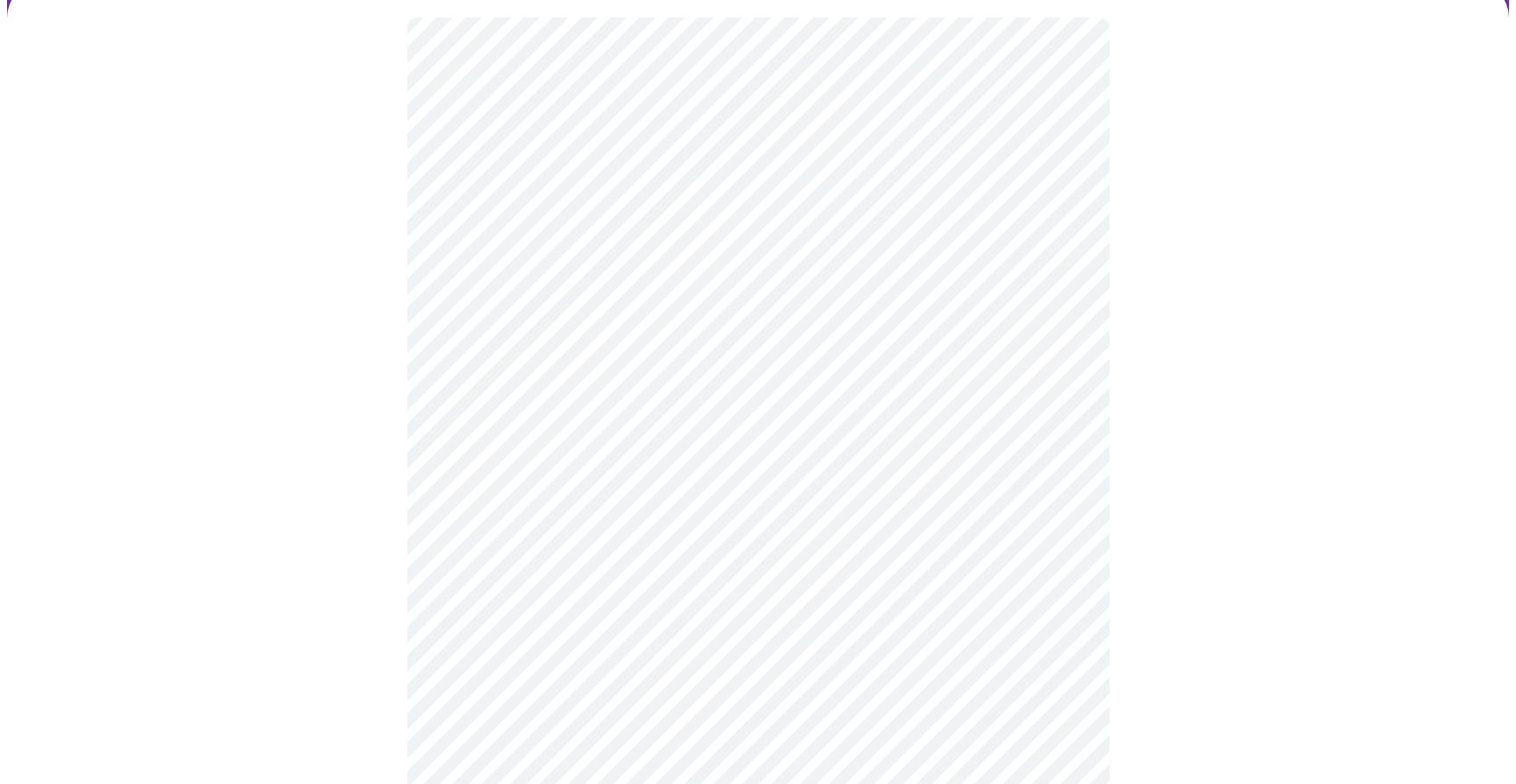
scroll to position [148, 0]
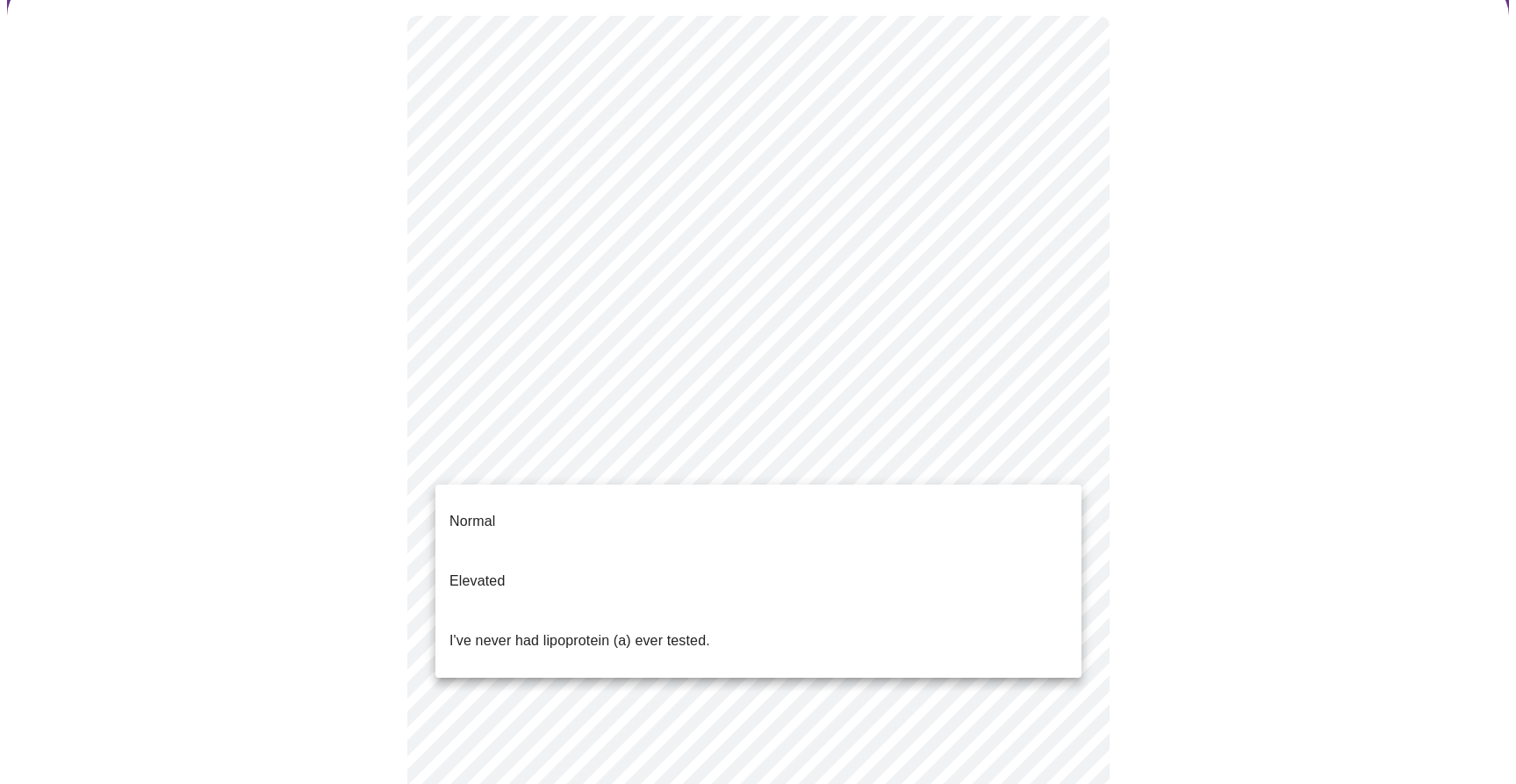
click at [1058, 448] on body "MyMenopauseRx Appointments Messaging Labs Uploads Medications Community Refer a…" at bounding box center [758, 507] width 1502 height 1298
click at [977, 506] on li "Normal" at bounding box center [758, 521] width 646 height 60
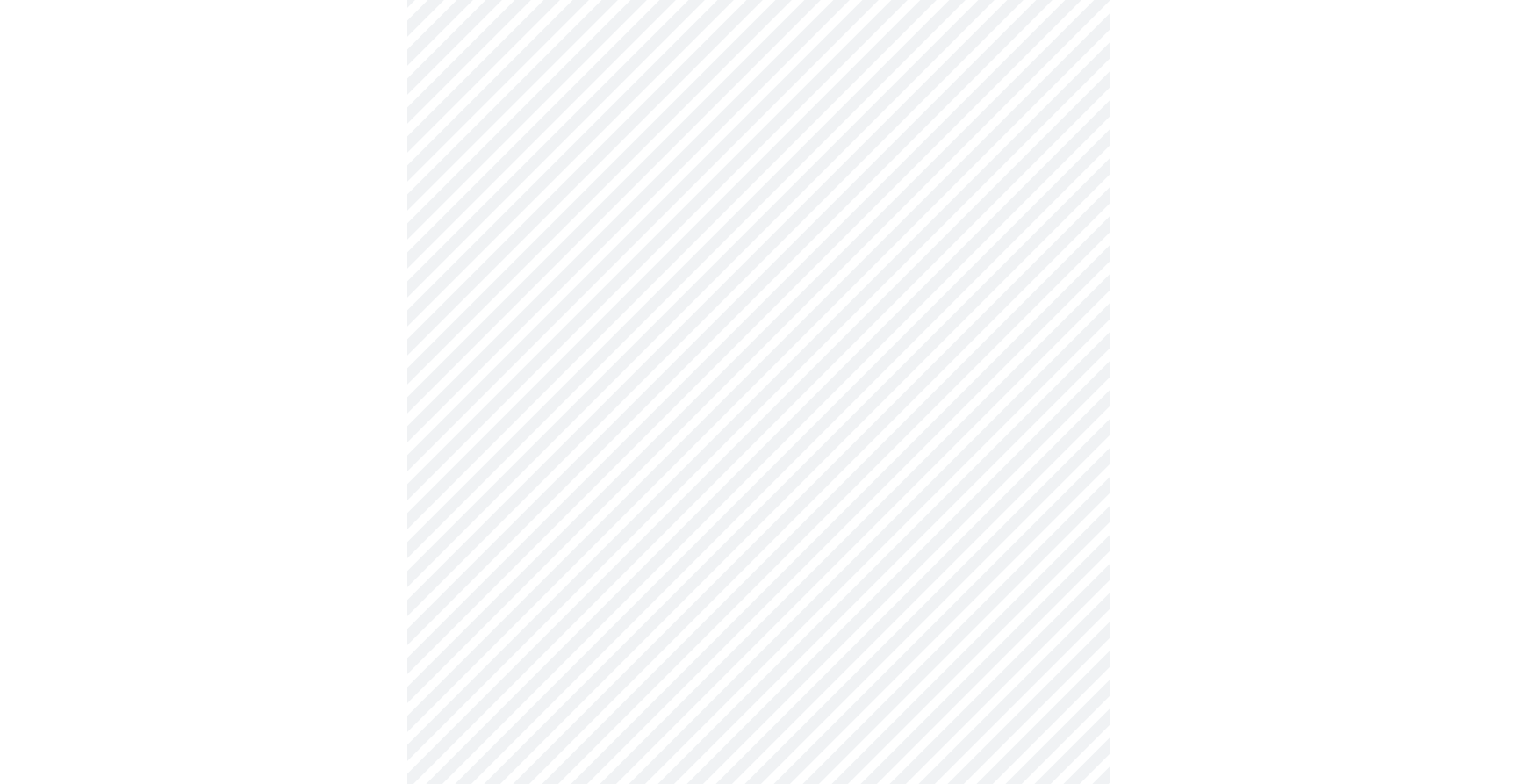
scroll to position [232, 0]
click at [1023, 392] on body "MyMenopauseRx Appointments Messaging Labs Uploads Medications Community Refer a…" at bounding box center [758, 418] width 1502 height 1288
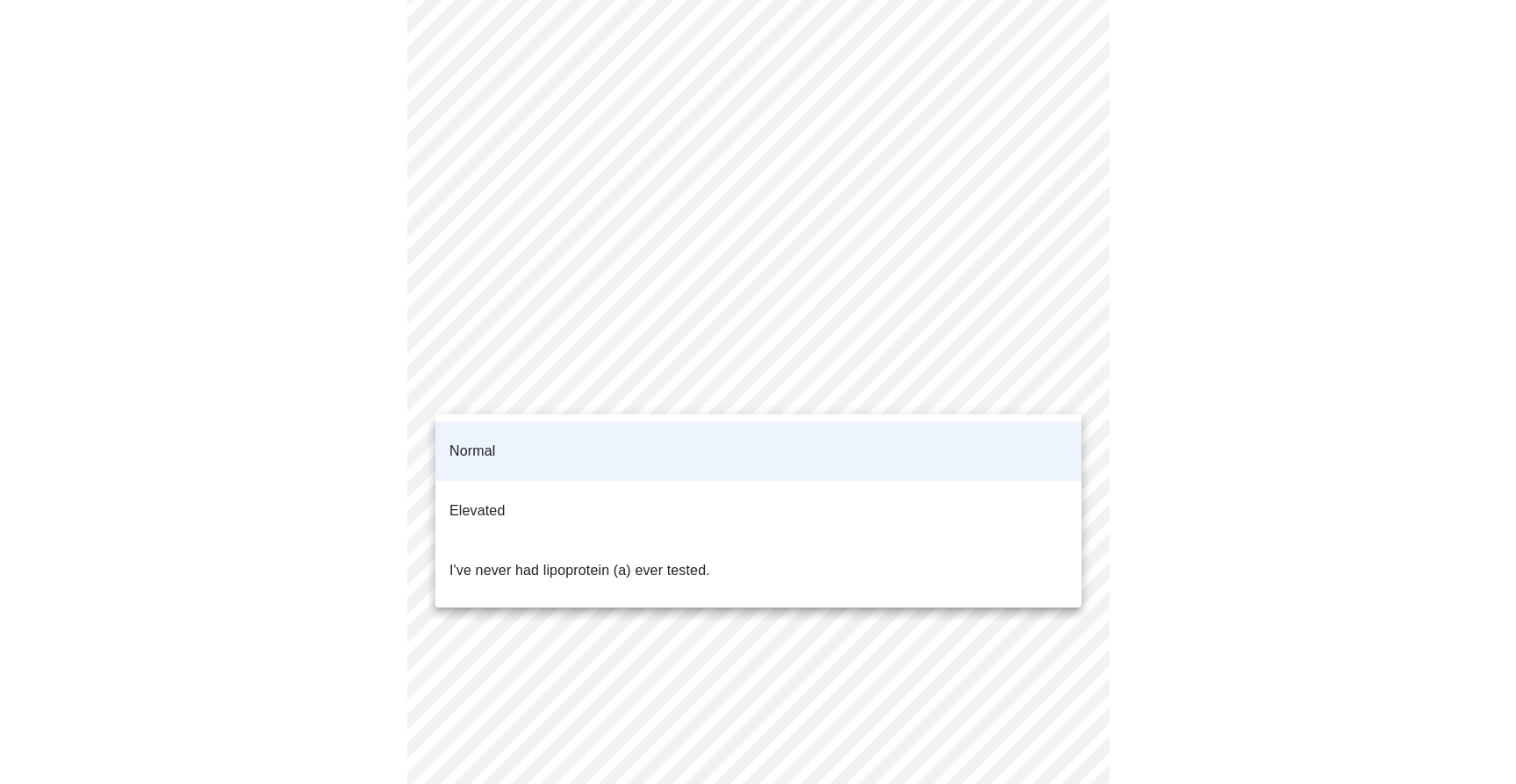
click at [1011, 384] on div at bounding box center [758, 392] width 1516 height 784
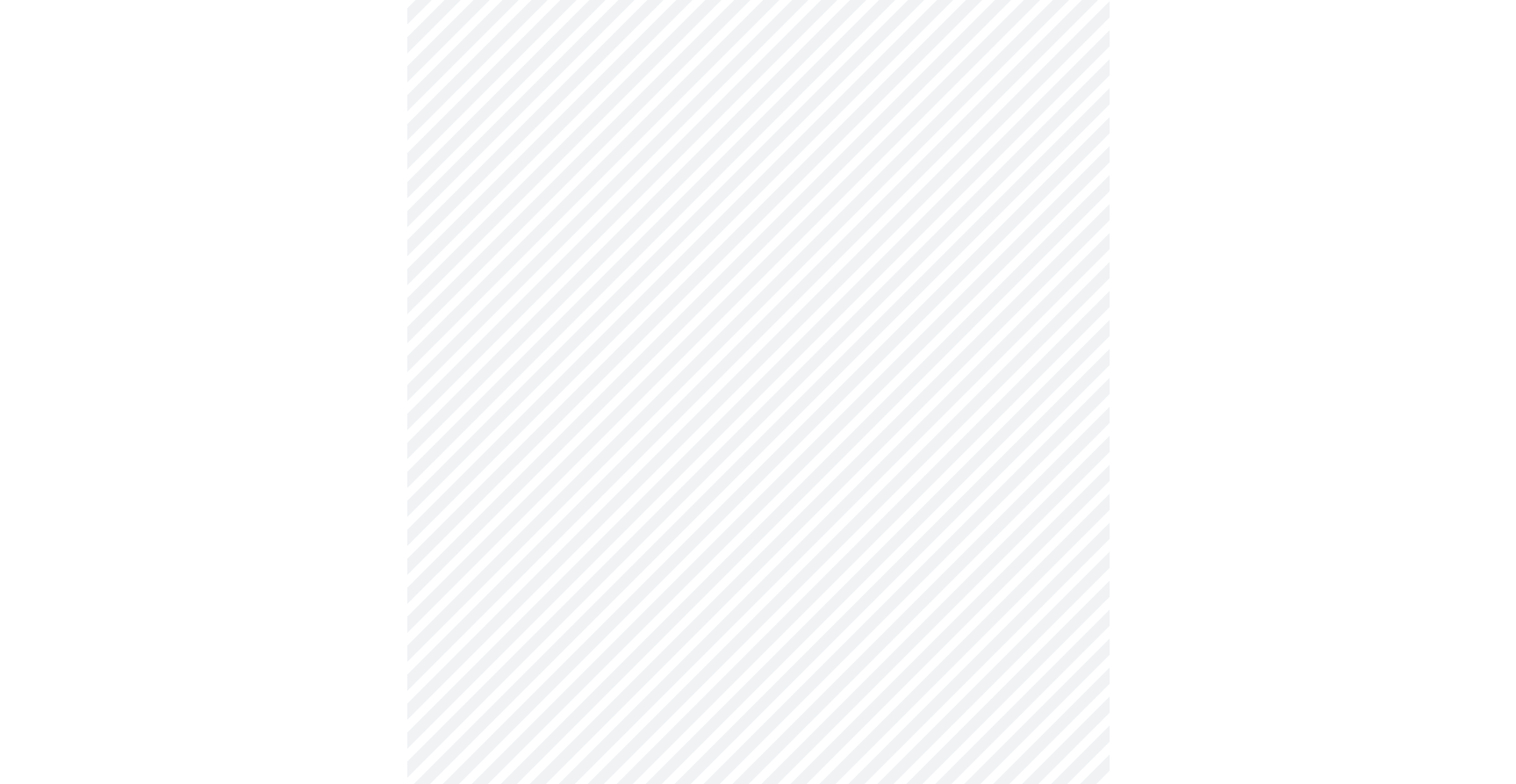
scroll to position [4461, 0]
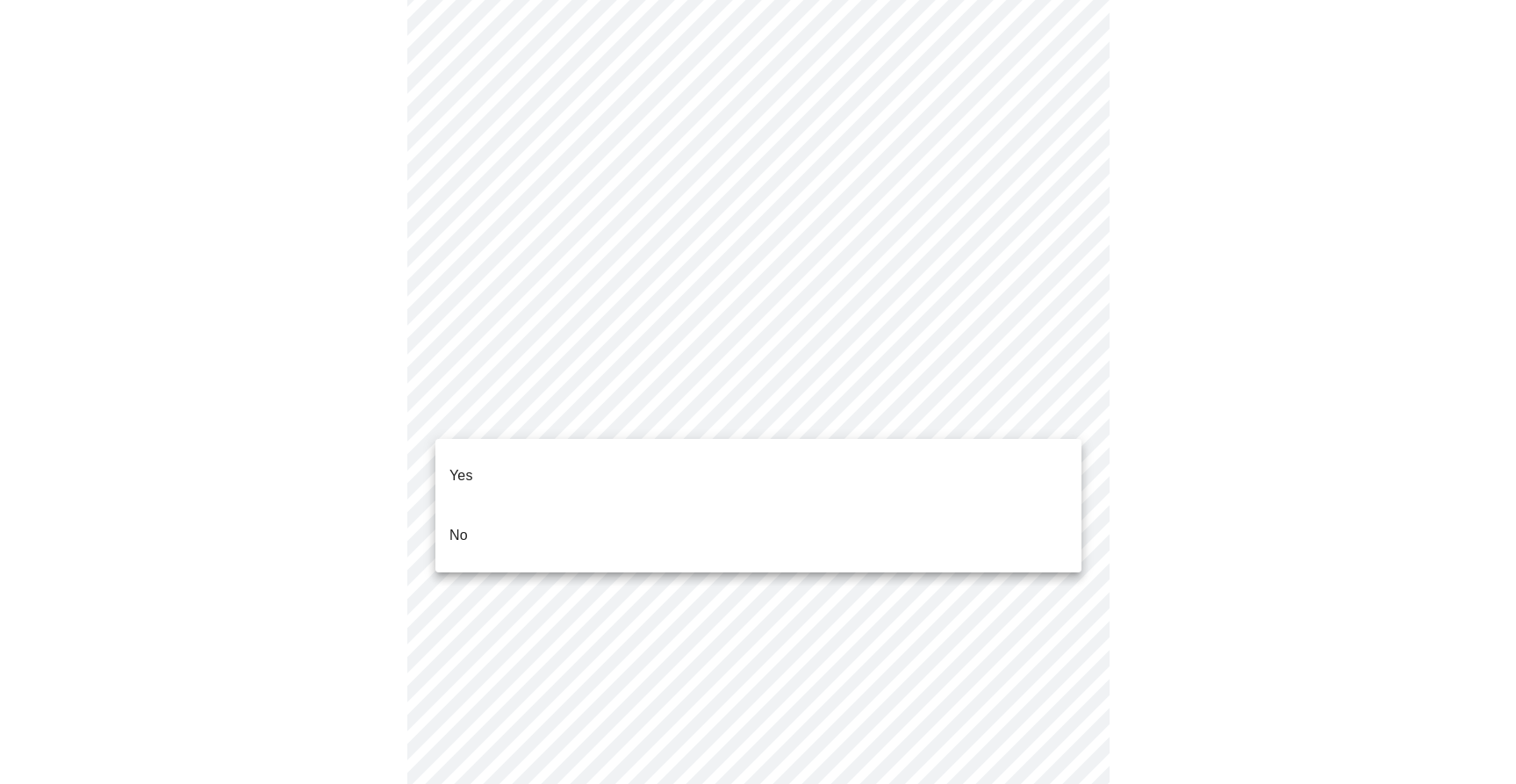
click at [788, 510] on li "No" at bounding box center [758, 536] width 646 height 60
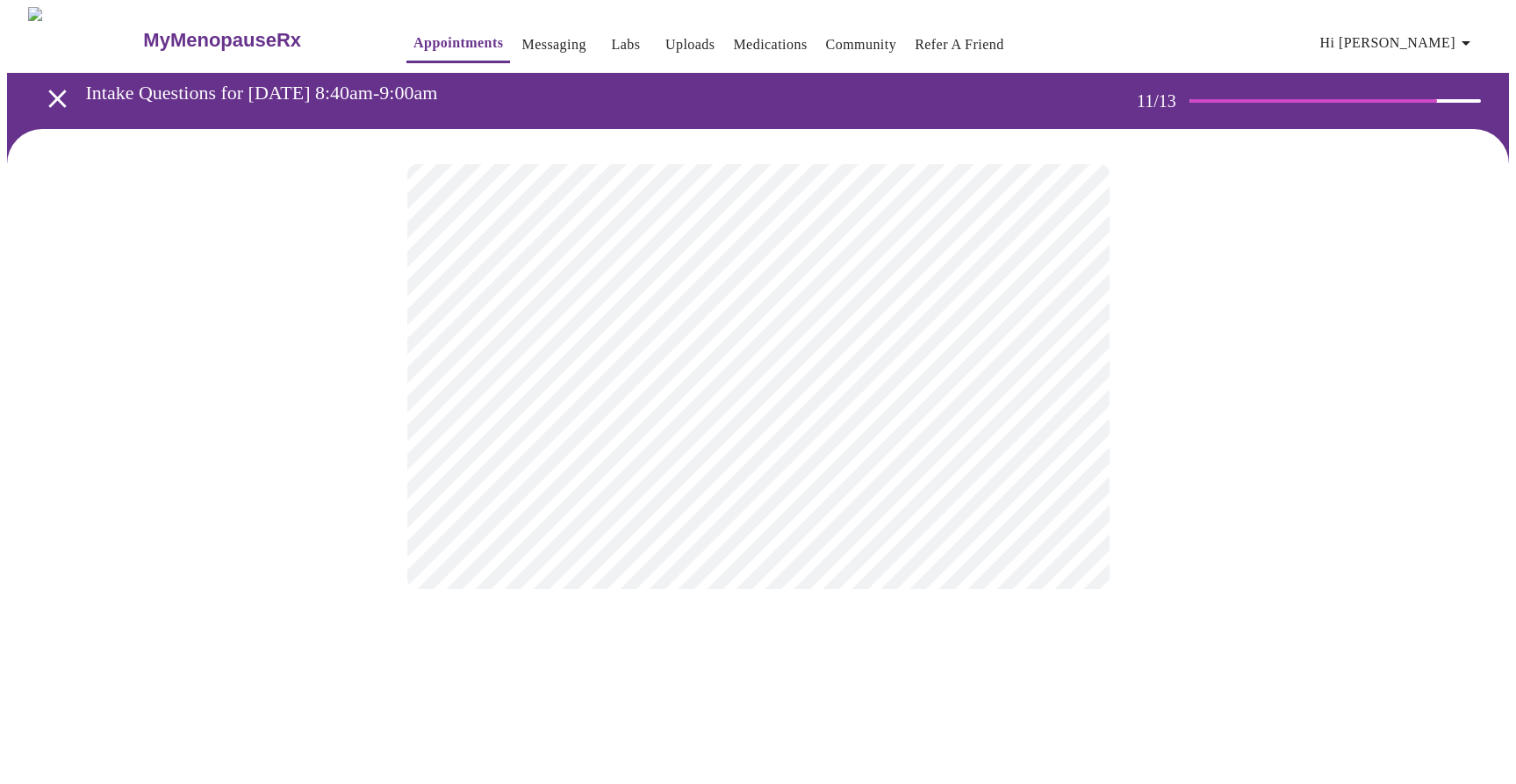
scroll to position [0, 0]
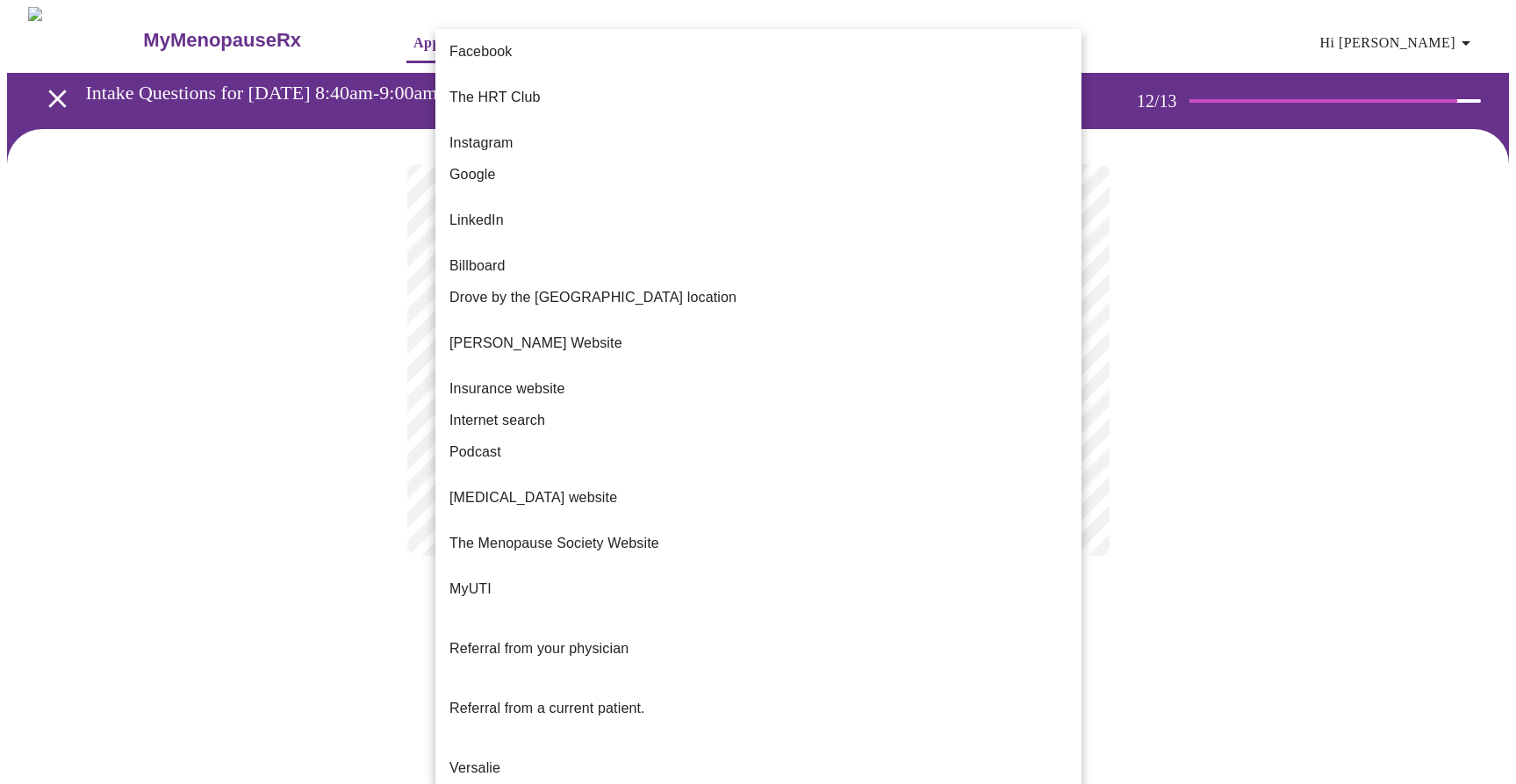
click at [1055, 354] on body "MyMenopauseRx Appointments Messaging Labs Uploads Medications Community Refer a…" at bounding box center [758, 299] width 1502 height 583
click at [1029, 405] on li "Internet search" at bounding box center [758, 421] width 646 height 32
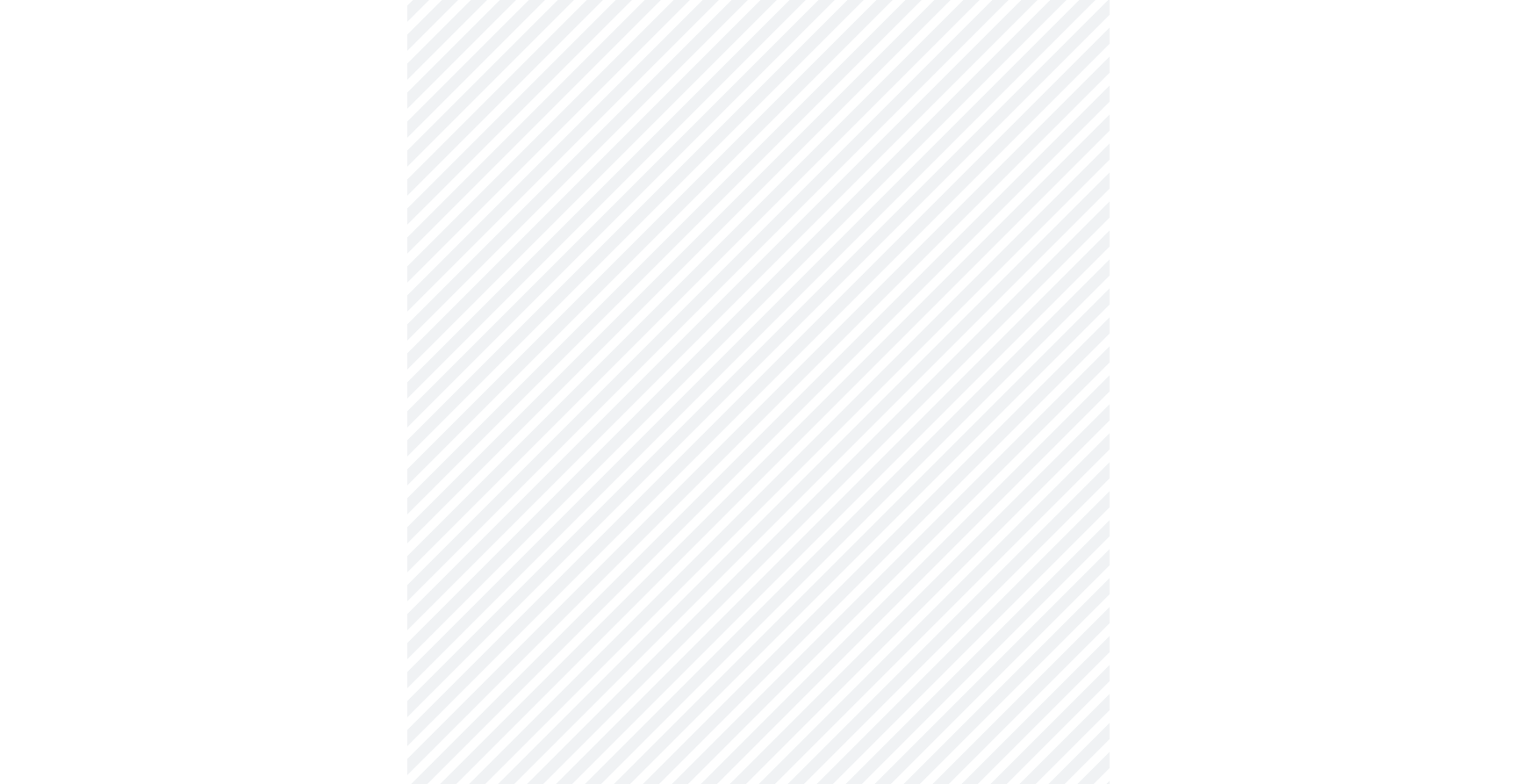
scroll to position [957, 0]
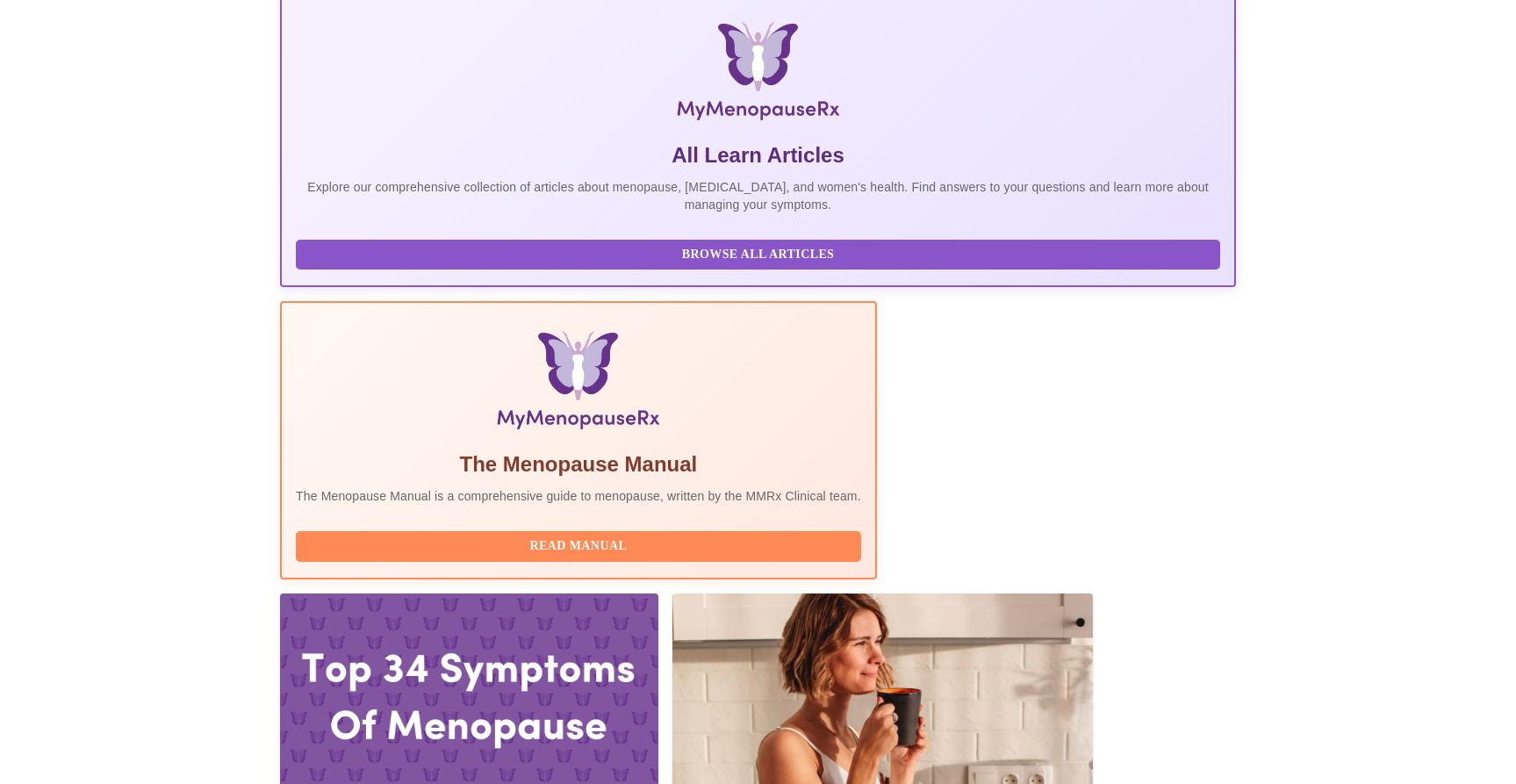
scroll to position [384, 0]
